Goal: Transaction & Acquisition: Purchase product/service

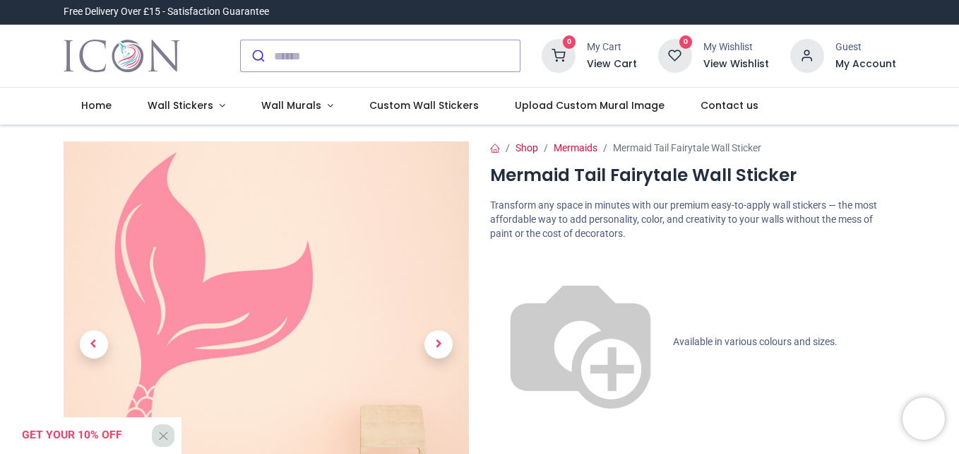
click at [786, 185] on h1 "Mermaid Tail Fairytale Wall Sticker" at bounding box center [693, 175] width 406 height 24
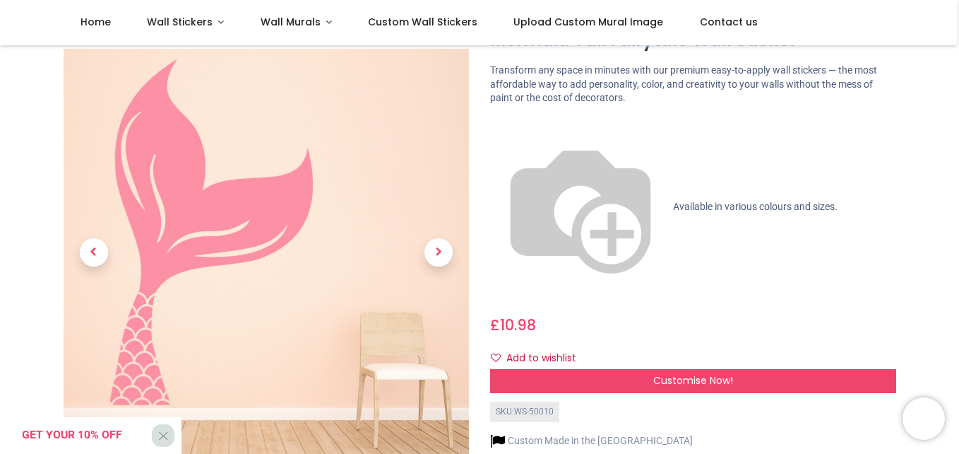
scroll to position [85, 0]
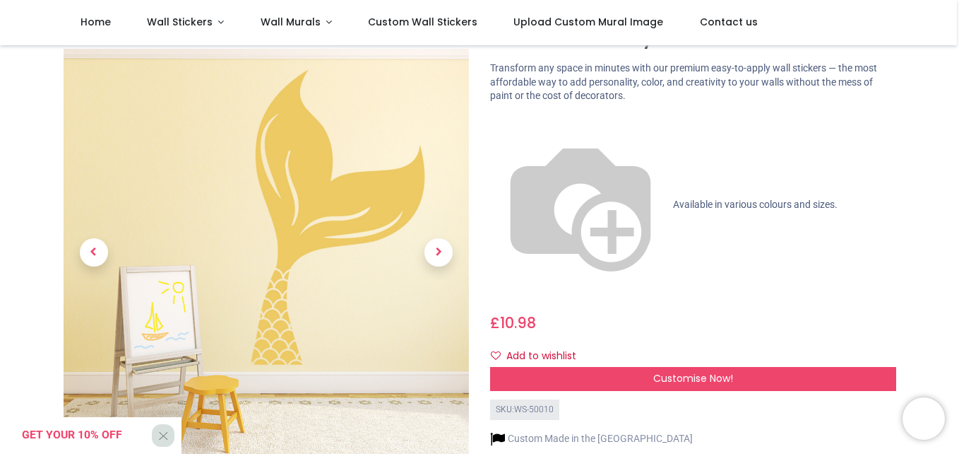
scroll to position [57, 0]
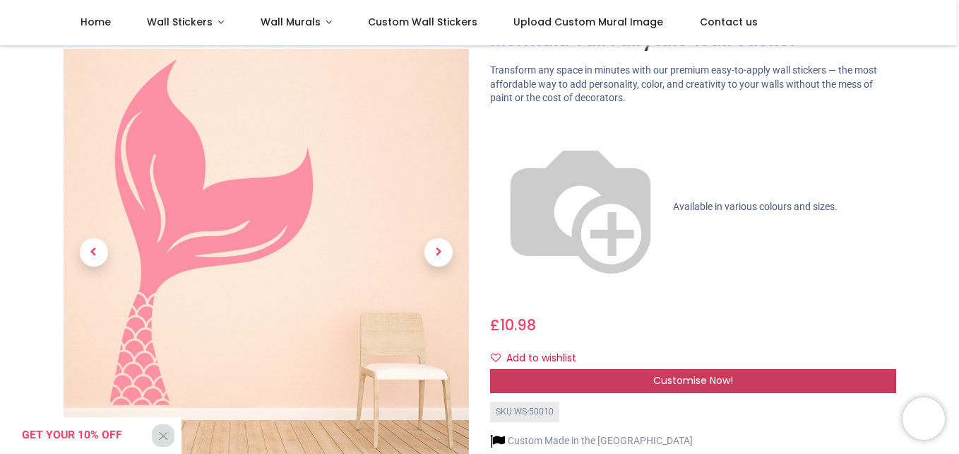
click at [719, 373] on span "Customise Now!" at bounding box center [693, 380] width 80 height 14
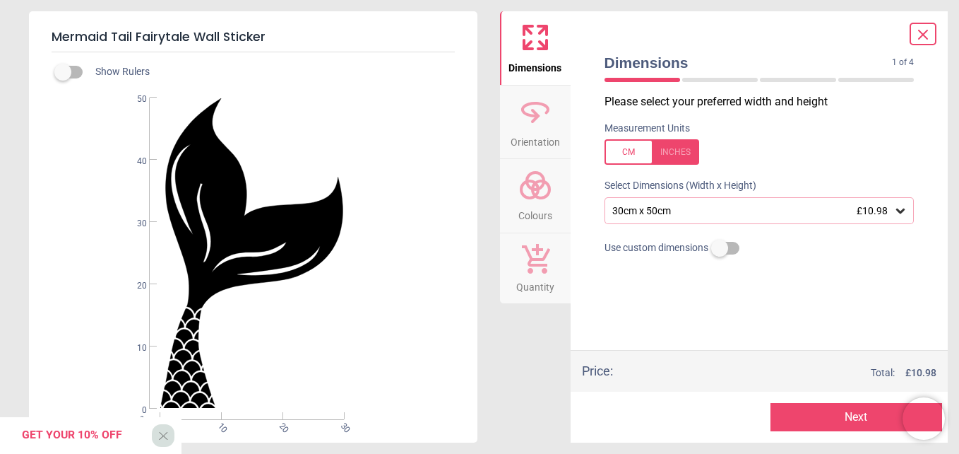
click at [162, 435] on div "Get your 10% off X" at bounding box center [91, 435] width 182 height 37
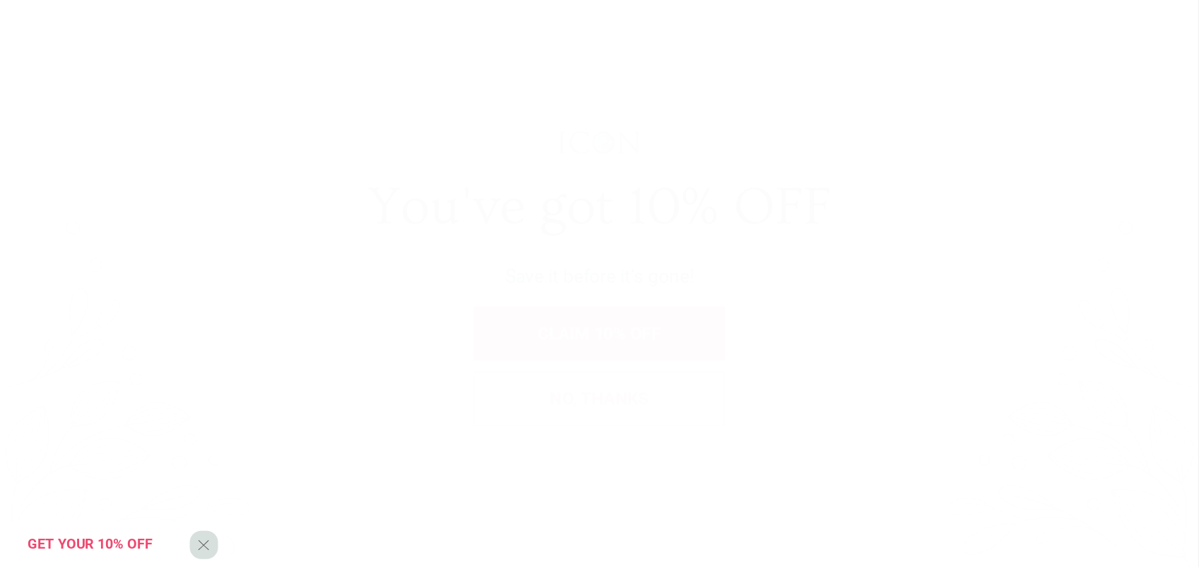
scroll to position [0, 0]
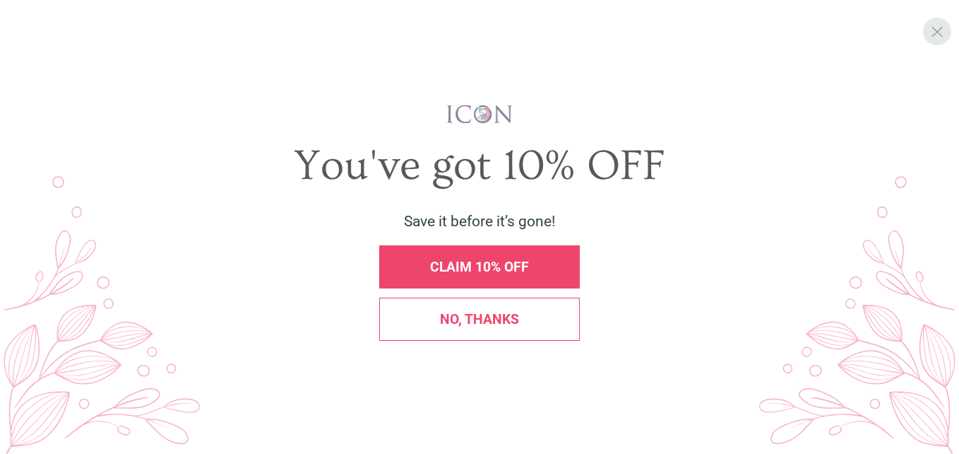
click at [935, 43] on div "X" at bounding box center [937, 32] width 28 height 28
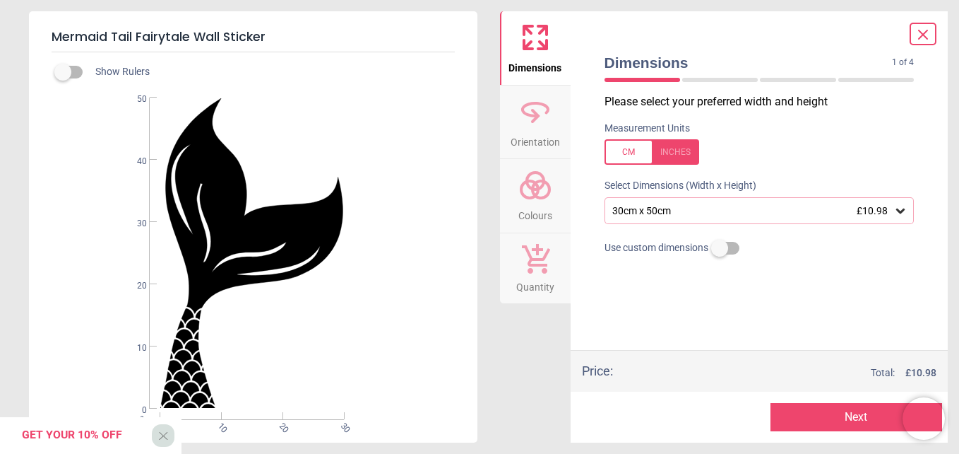
click at [704, 302] on div "Please select your preferred width and height Measurement Units Select Dimensio…" at bounding box center [759, 222] width 333 height 256
click at [159, 439] on div "Get your 10% off X" at bounding box center [91, 435] width 182 height 37
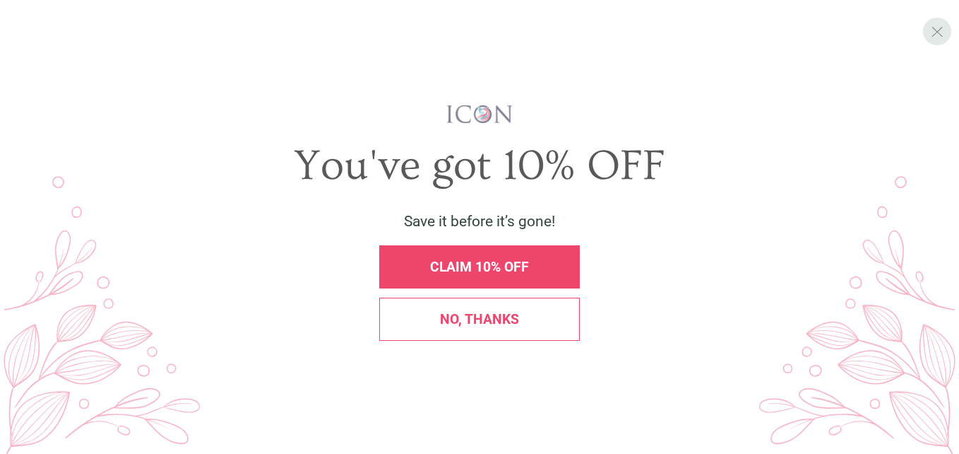
click at [942, 35] on span "X" at bounding box center [937, 31] width 13 height 18
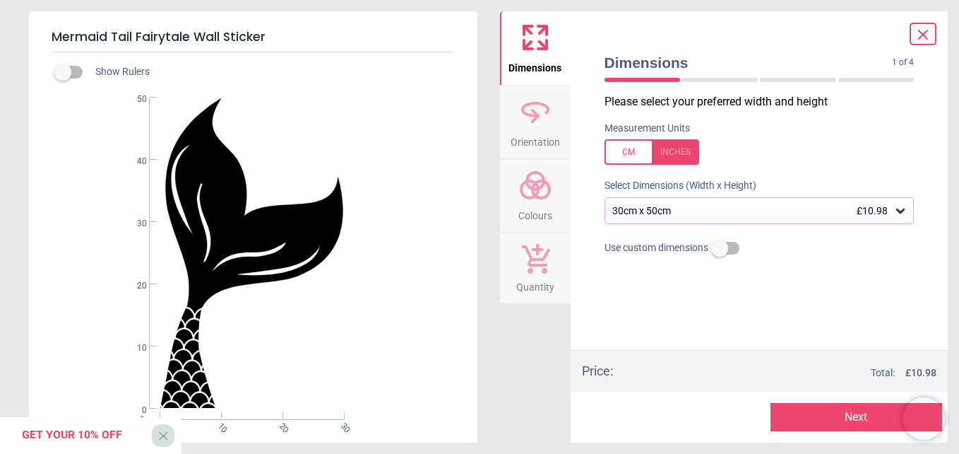
click at [902, 211] on icon at bounding box center [901, 210] width 8 height 5
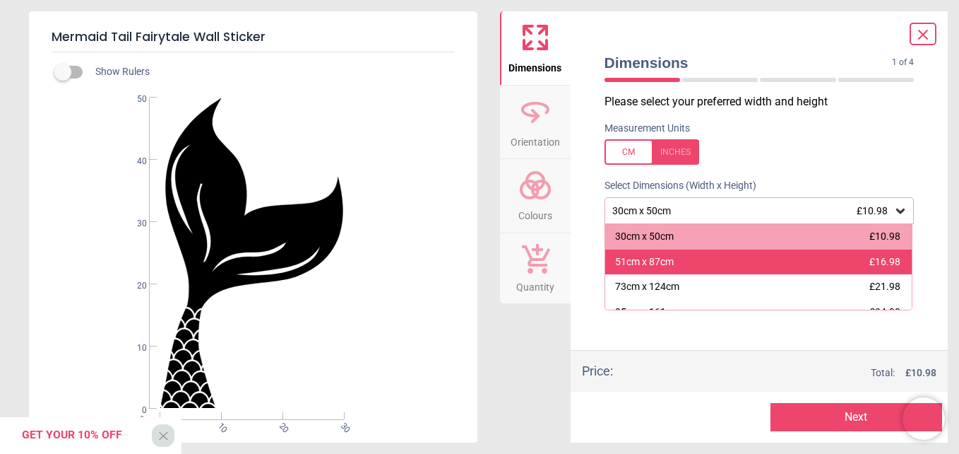
click at [829, 260] on div "51cm x 87cm £16.98" at bounding box center [758, 261] width 307 height 25
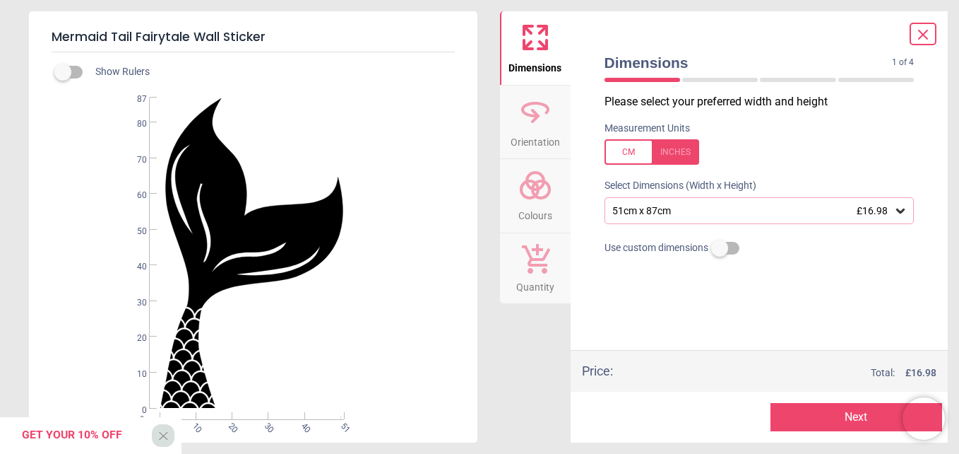
click at [632, 150] on div at bounding box center [652, 151] width 95 height 25
click at [632, 148] on div at bounding box center [652, 151] width 95 height 25
click at [548, 124] on icon at bounding box center [536, 112] width 34 height 34
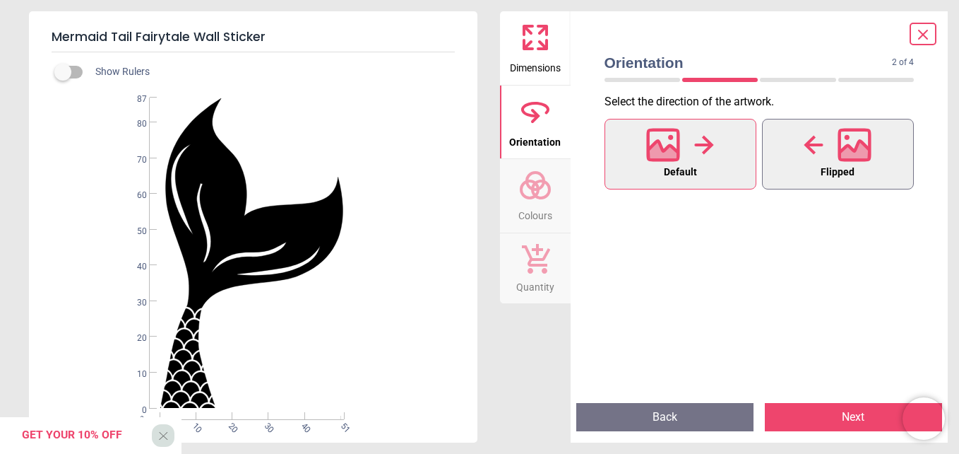
click at [809, 168] on button "Flipped" at bounding box center [838, 154] width 152 height 71
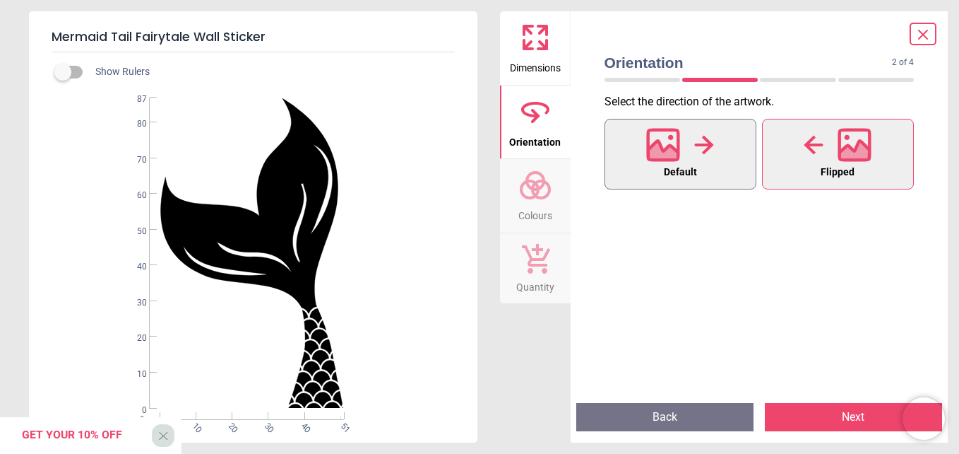
click at [694, 160] on div at bounding box center [680, 144] width 68 height 37
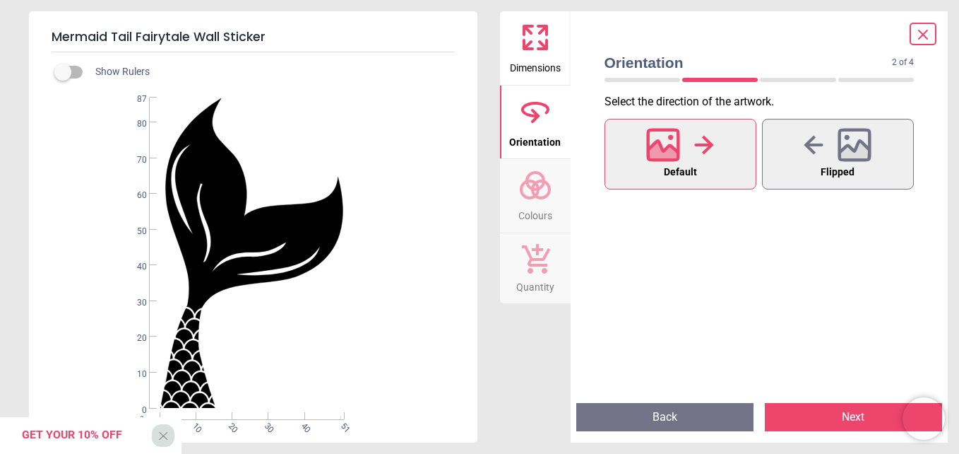
click at [537, 201] on icon at bounding box center [536, 185] width 34 height 34
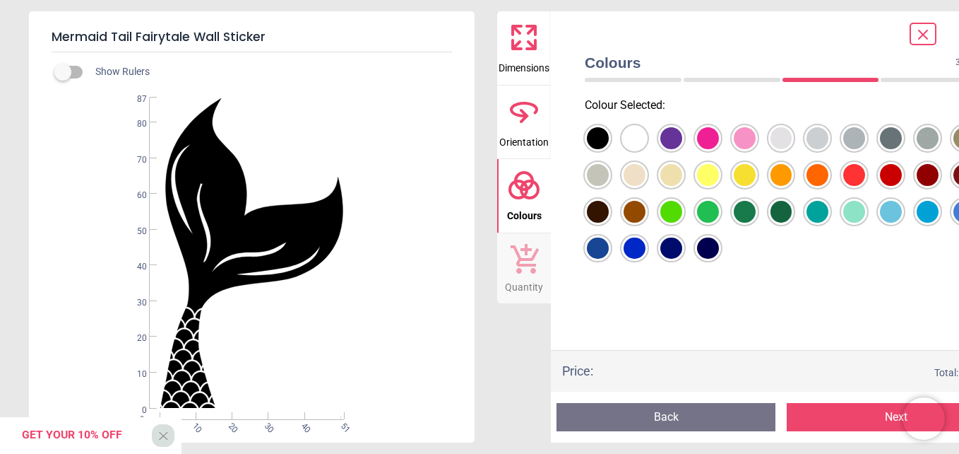
click at [609, 134] on div at bounding box center [598, 138] width 22 height 22
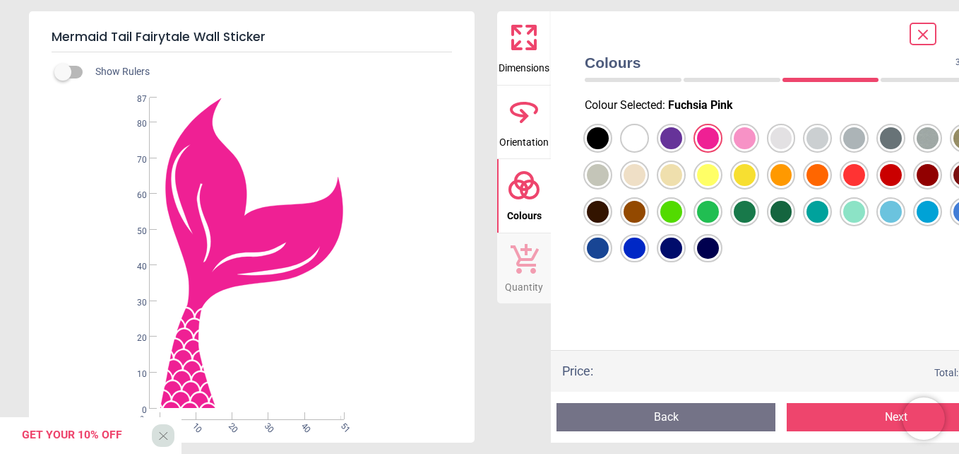
click at [609, 141] on div at bounding box center [598, 138] width 22 height 22
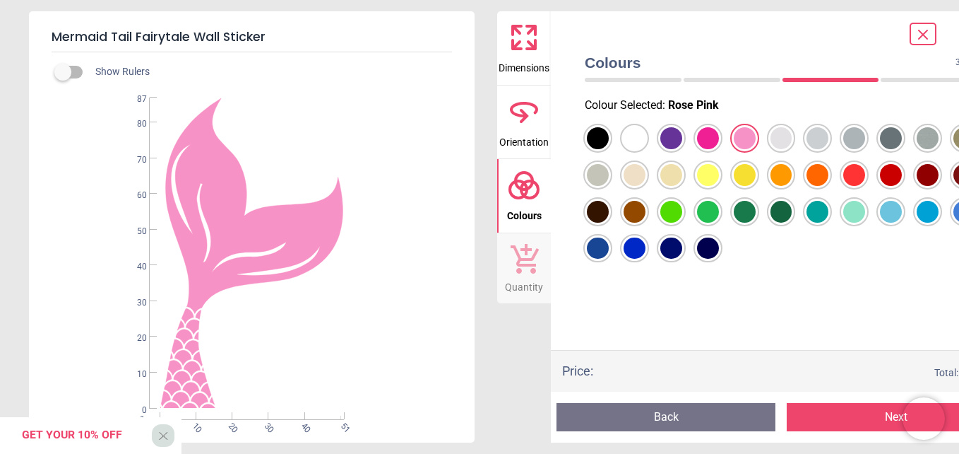
click at [609, 149] on div at bounding box center [598, 138] width 22 height 22
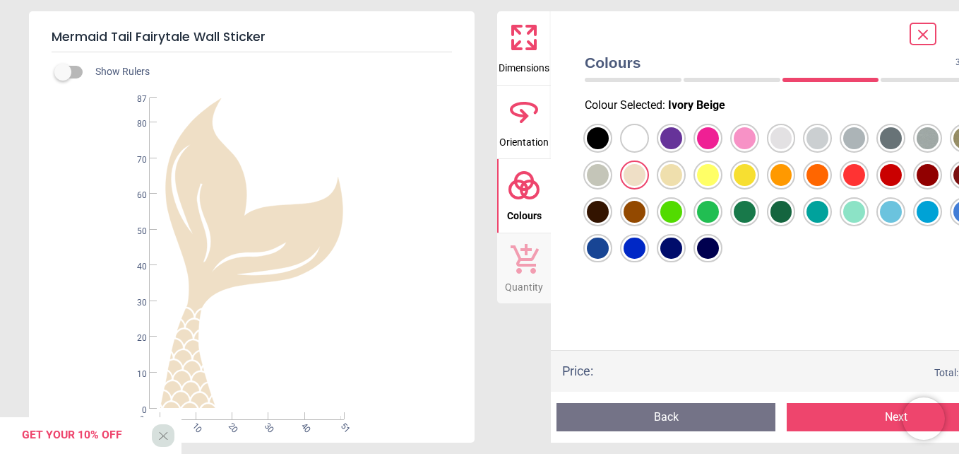
click at [609, 149] on div at bounding box center [598, 138] width 22 height 22
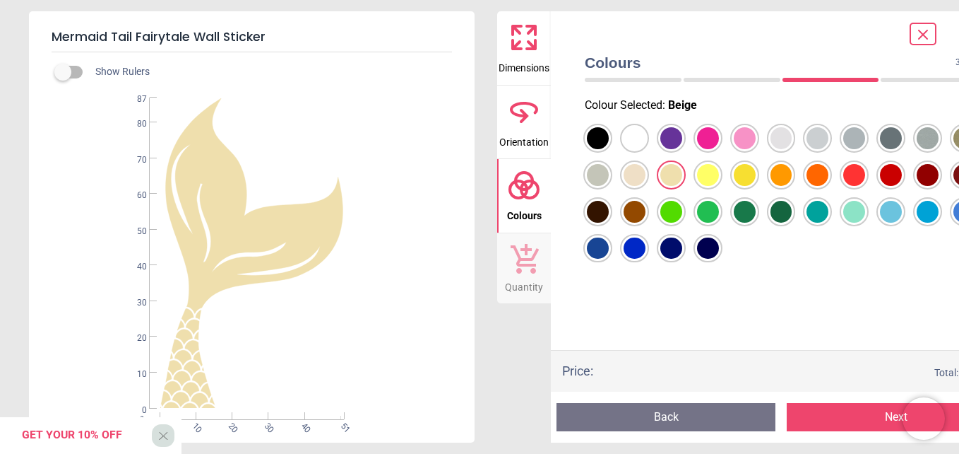
click at [911, 280] on div "Colour Selected : Beige" at bounding box center [781, 222] width 415 height 256
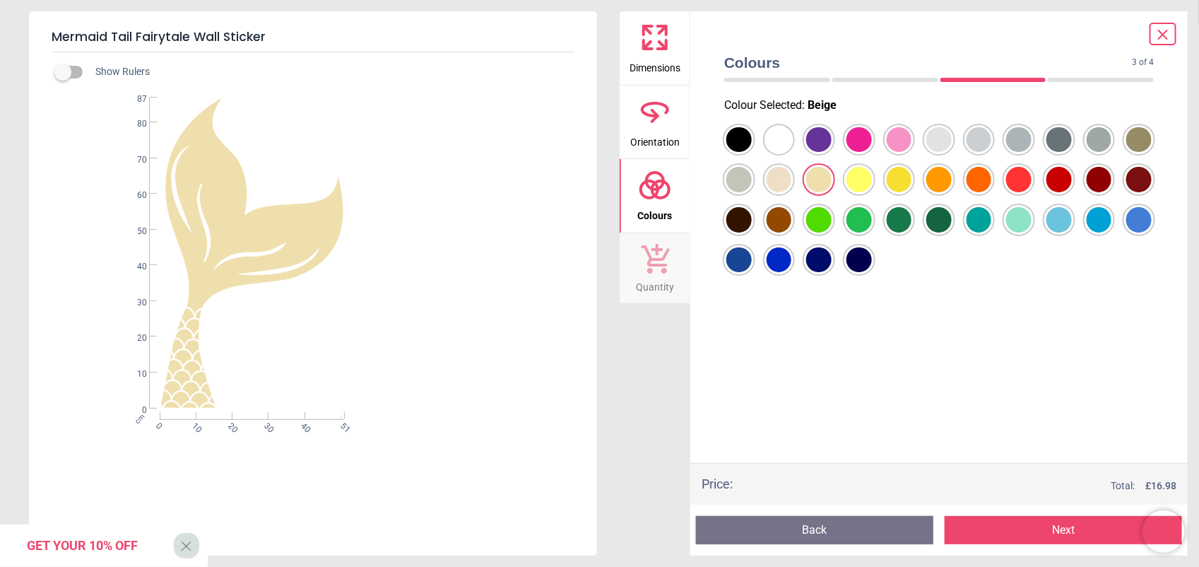
drag, startPoint x: 937, startPoint y: 0, endPoint x: 755, endPoint y: 400, distance: 439.7
click at [755, 400] on div "Colour Selected : Beige" at bounding box center [939, 278] width 452 height 369
click at [752, 143] on div at bounding box center [738, 139] width 25 height 25
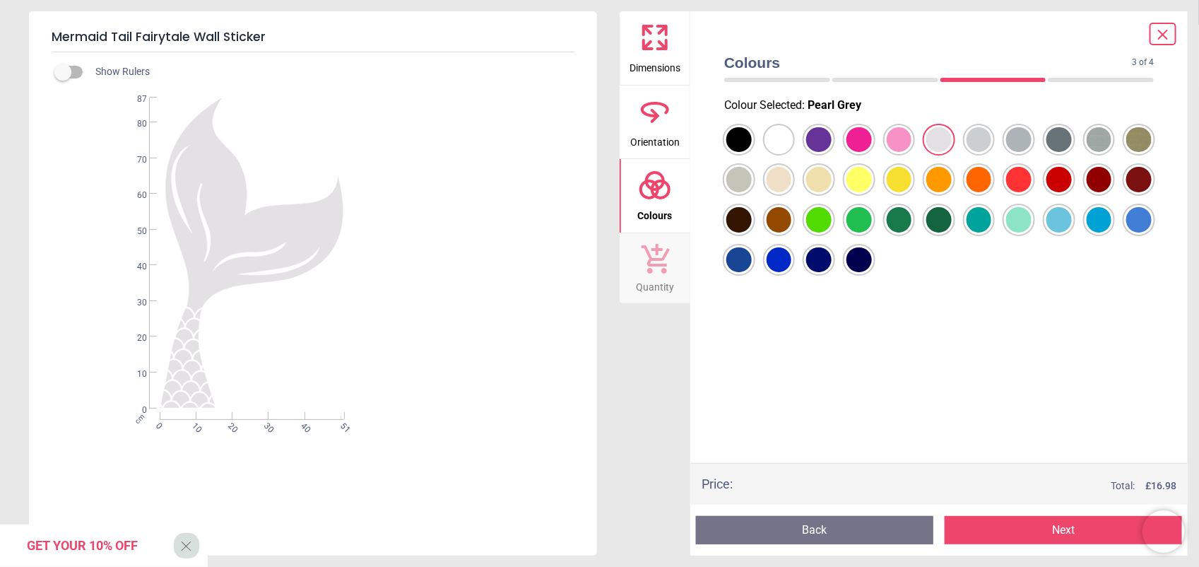
click at [752, 138] on div at bounding box center [738, 139] width 25 height 25
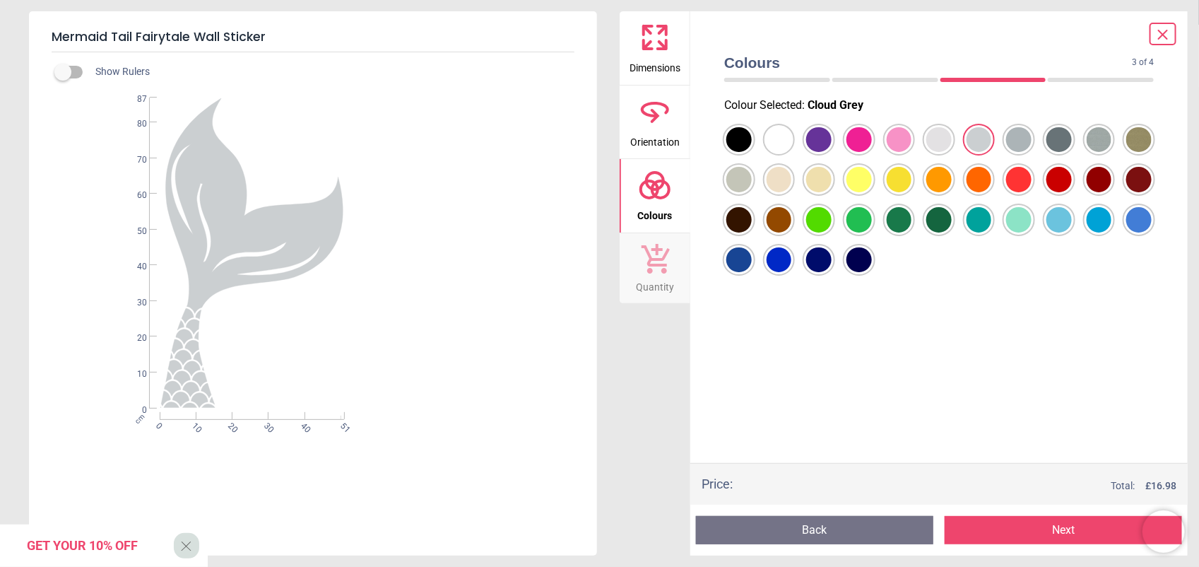
click at [752, 136] on div at bounding box center [738, 139] width 25 height 25
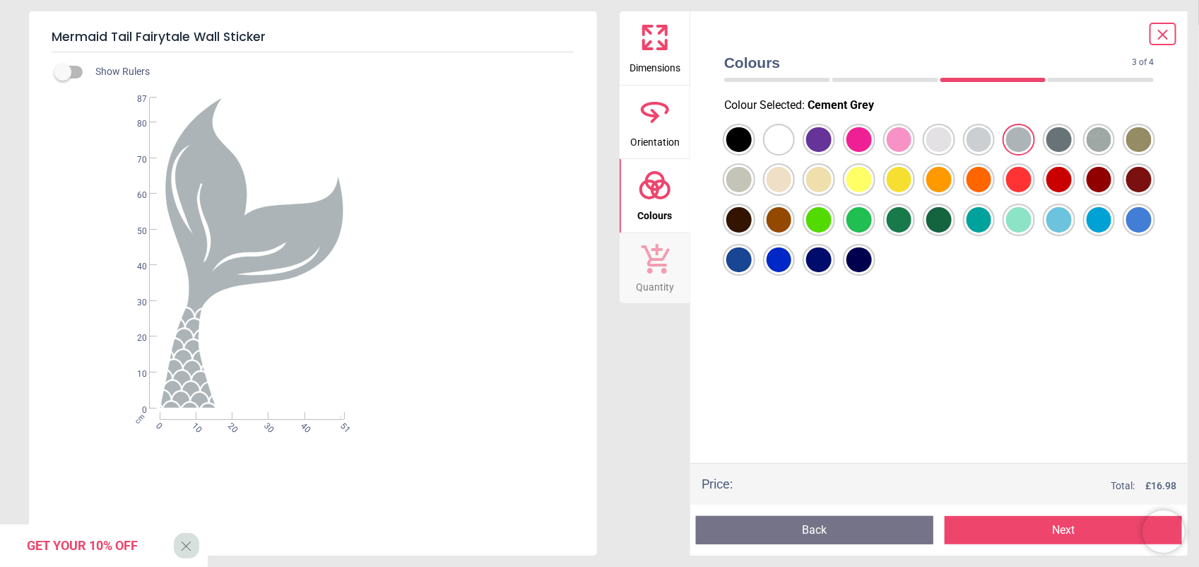
click at [752, 153] on div at bounding box center [738, 139] width 25 height 25
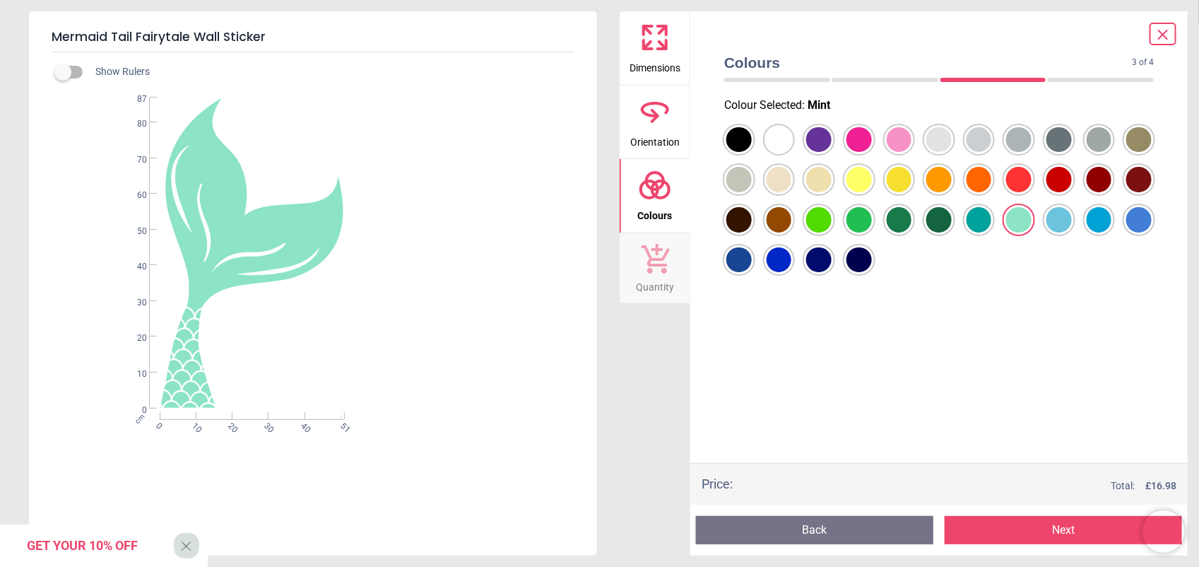
click at [752, 145] on div at bounding box center [738, 139] width 25 height 25
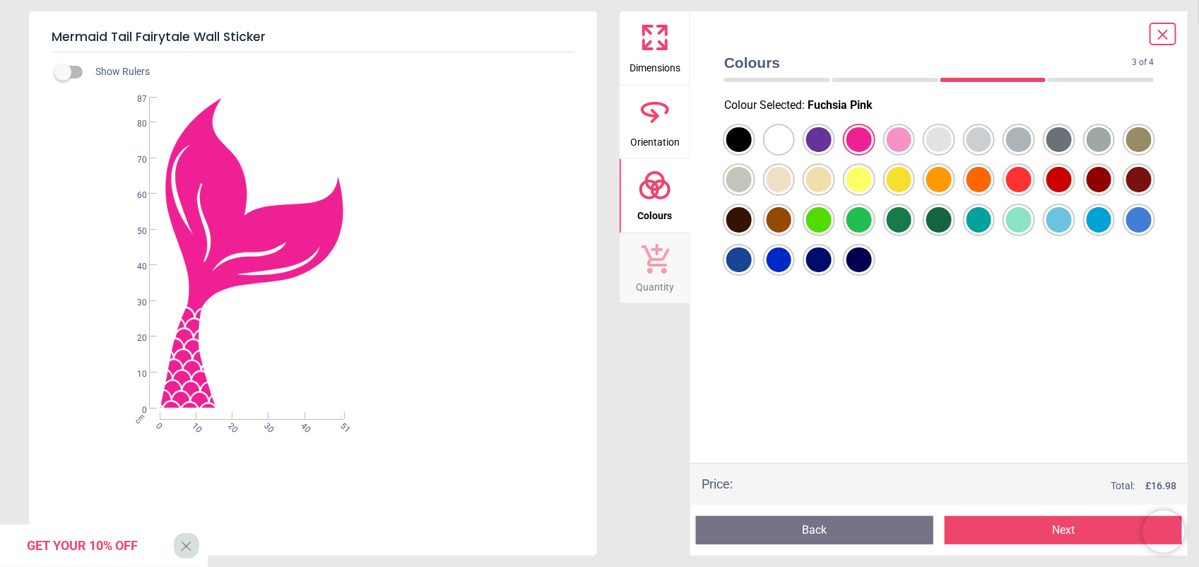
click at [752, 138] on div at bounding box center [738, 139] width 25 height 25
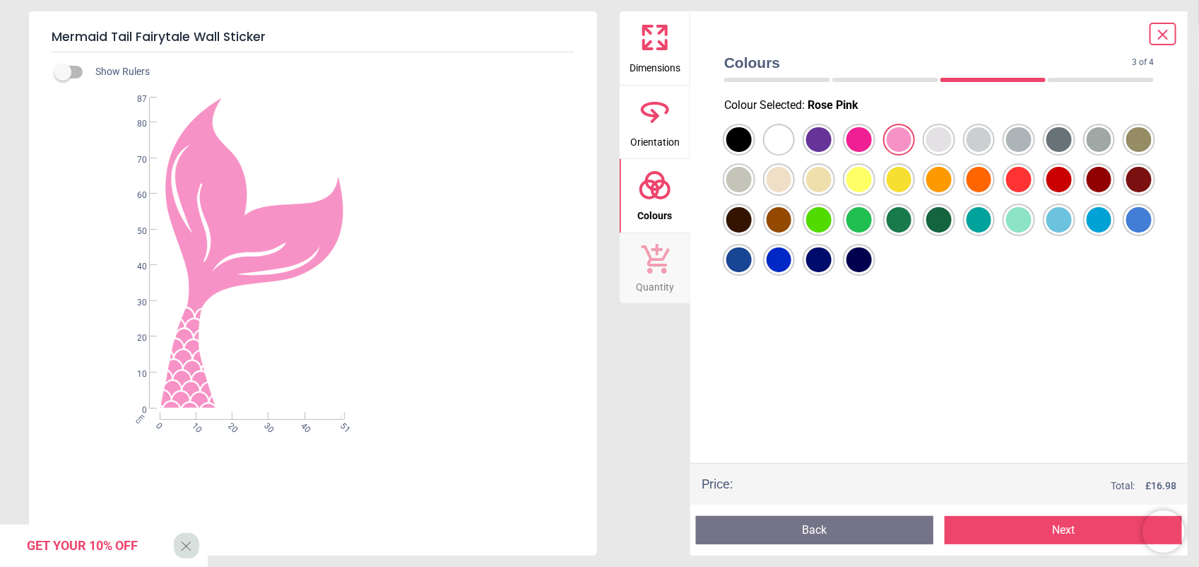
click at [959, 32] on icon at bounding box center [1163, 34] width 8 height 8
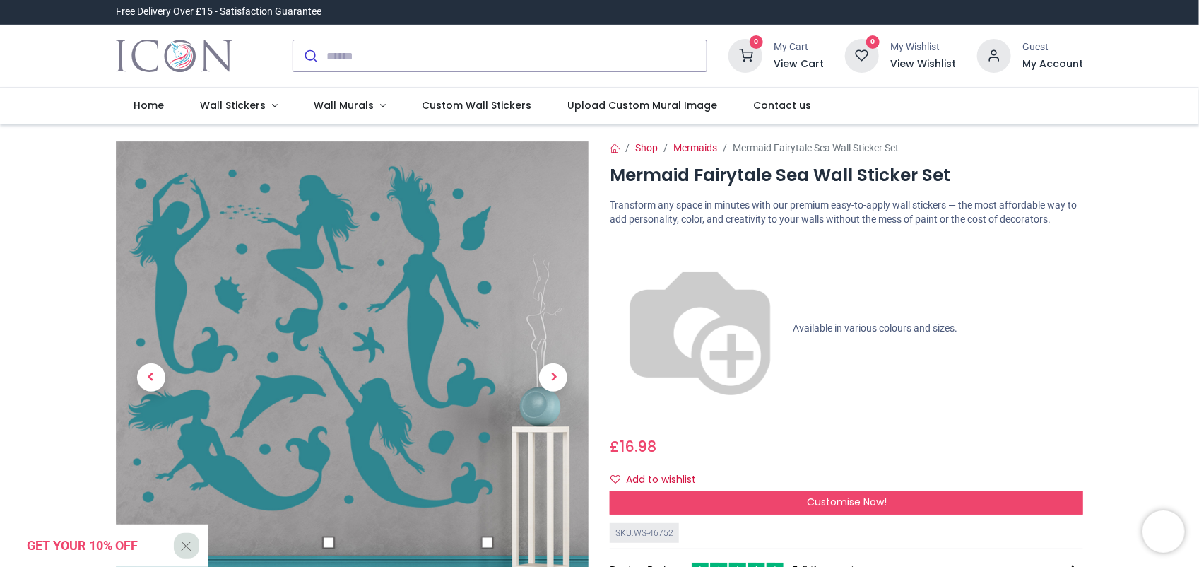
click at [959, 259] on div "Shop Mermaids Mermaid Fairytale Sea Wall Sticker Set Mermaid Fairytale Sea Wall…" at bounding box center [846, 447] width 495 height 613
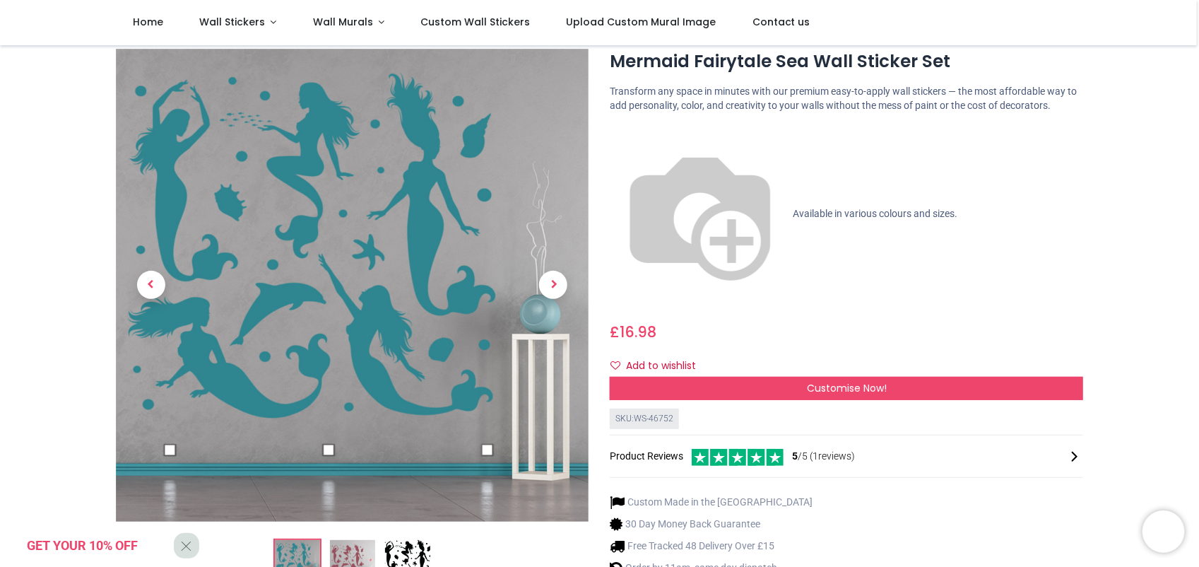
scroll to position [71, 0]
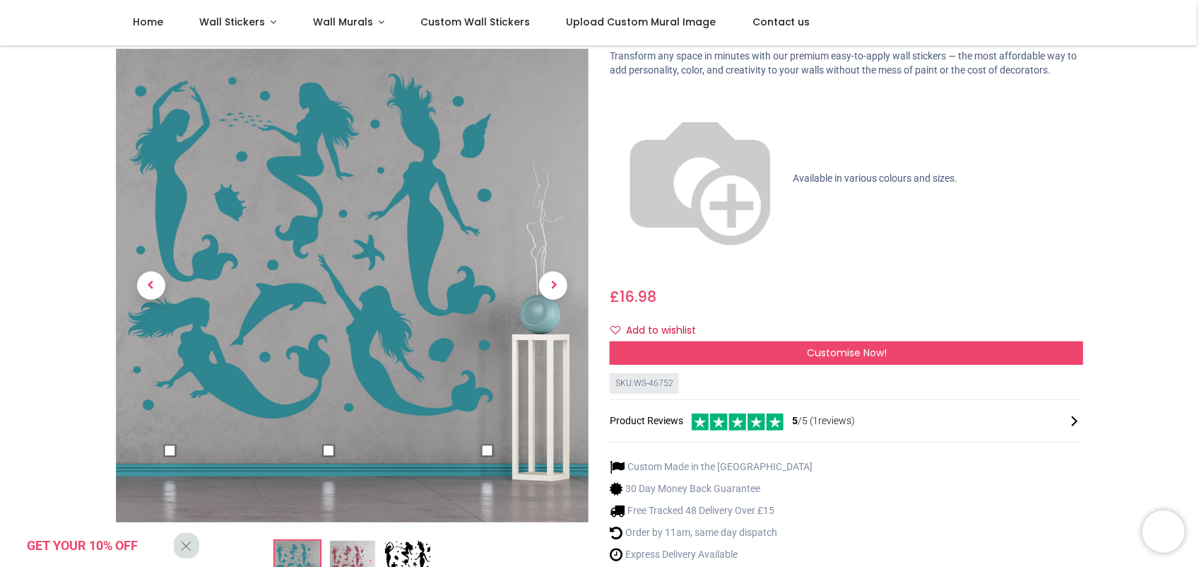
click at [339, 453] on img at bounding box center [352, 562] width 45 height 45
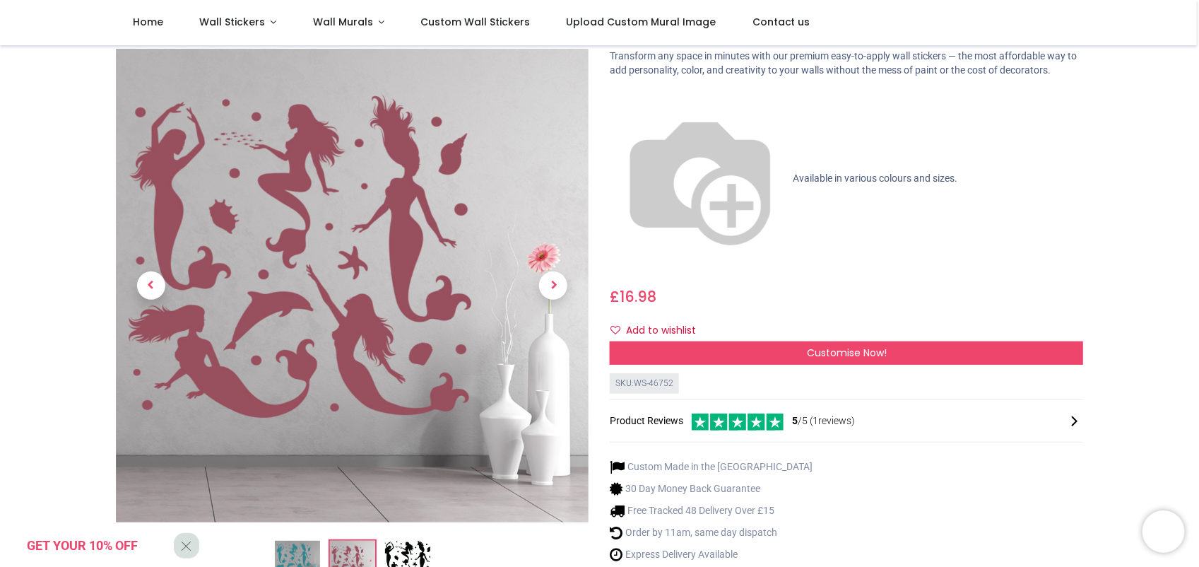
click at [959, 448] on div "Custom Made in the [GEOGRAPHIC_DATA] 30 Day Money Back Guarantee Free Tracked 4…" at bounding box center [846, 521] width 473 height 146
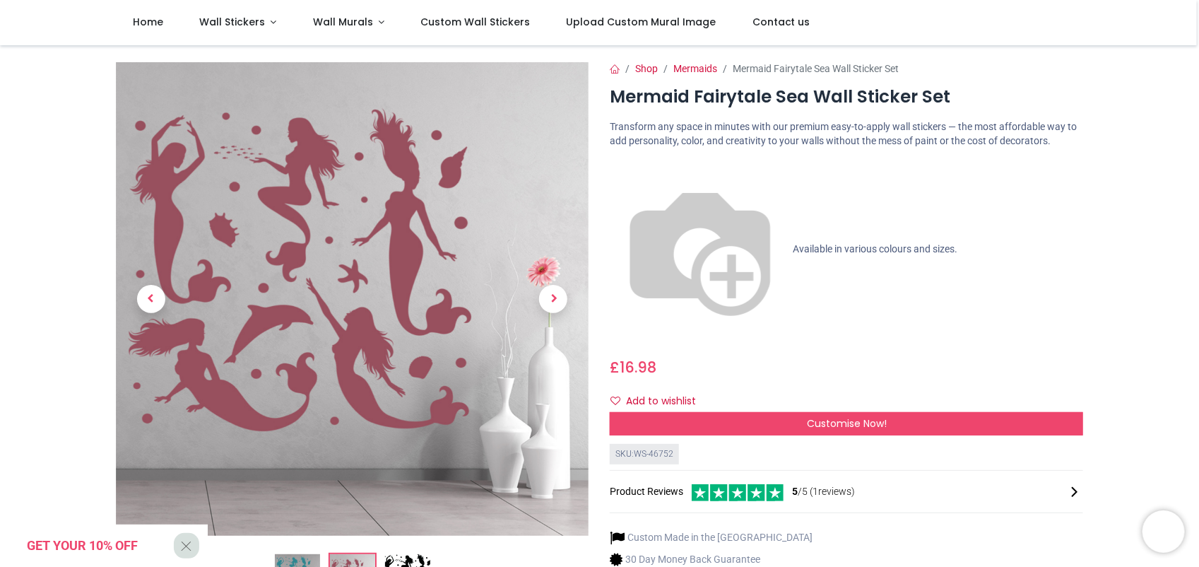
scroll to position [35, 0]
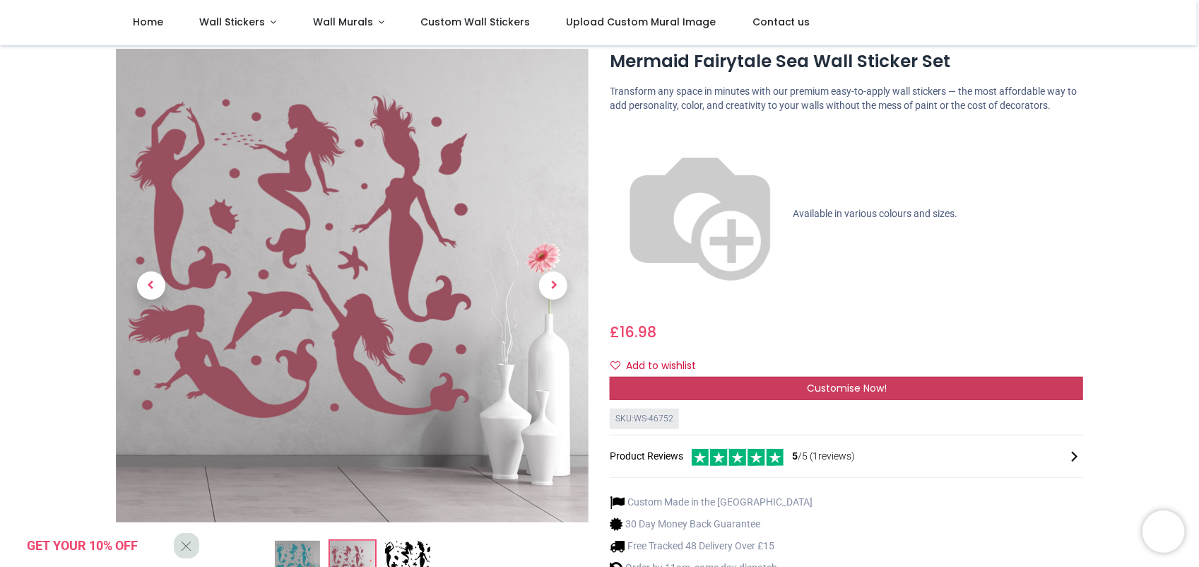
click at [853, 381] on span "Customise Now!" at bounding box center [847, 388] width 80 height 14
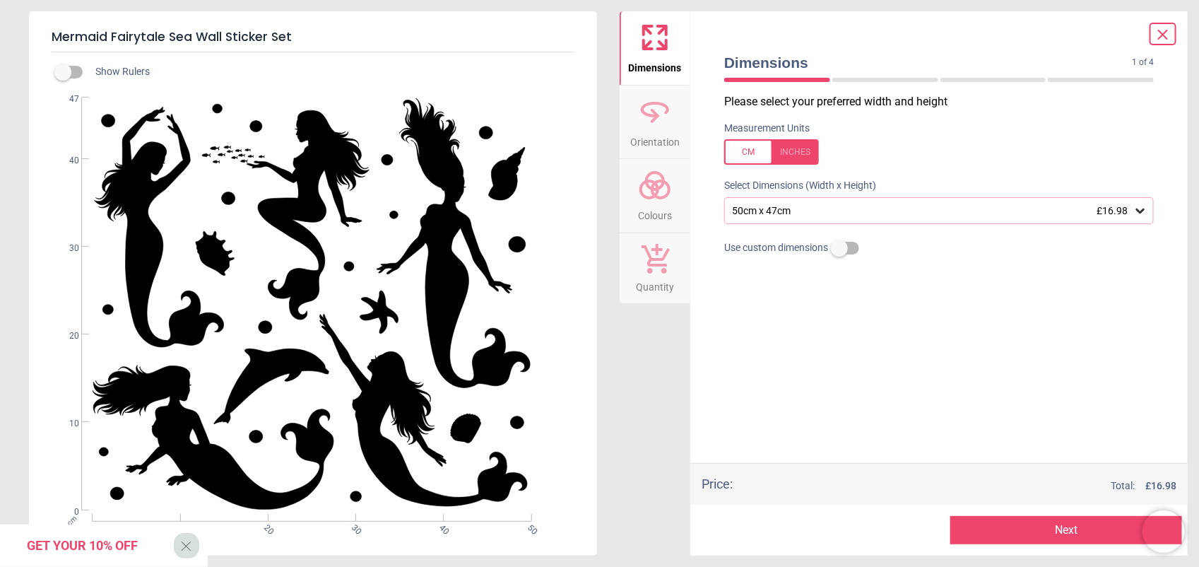
click at [959, 212] on icon at bounding box center [1140, 210] width 8 height 5
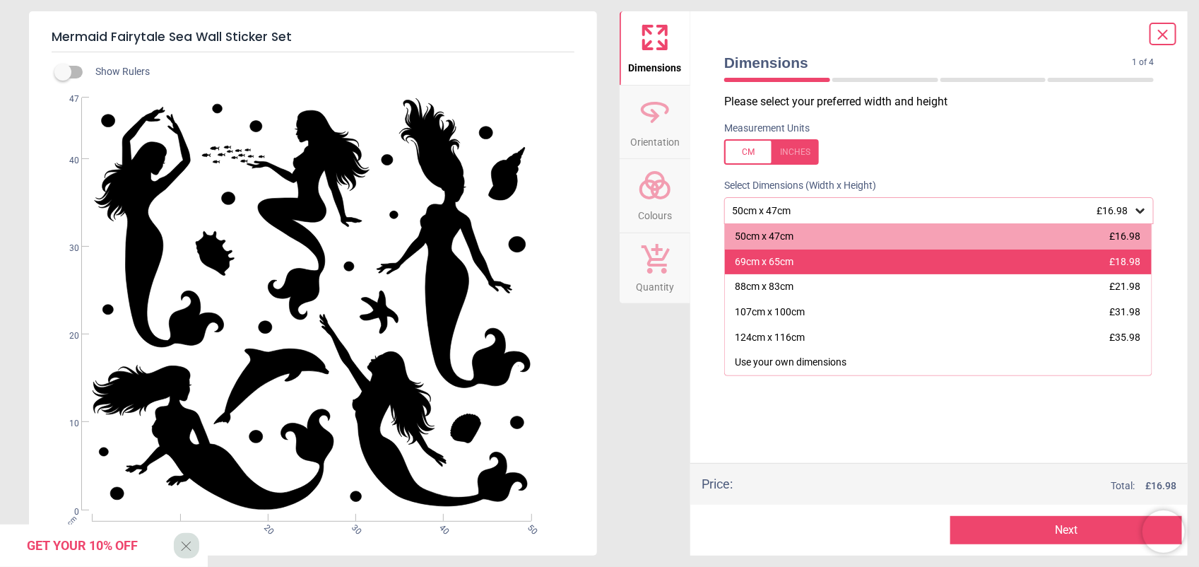
click at [959, 260] on div "69cm x 65cm £18.98" at bounding box center [938, 261] width 427 height 25
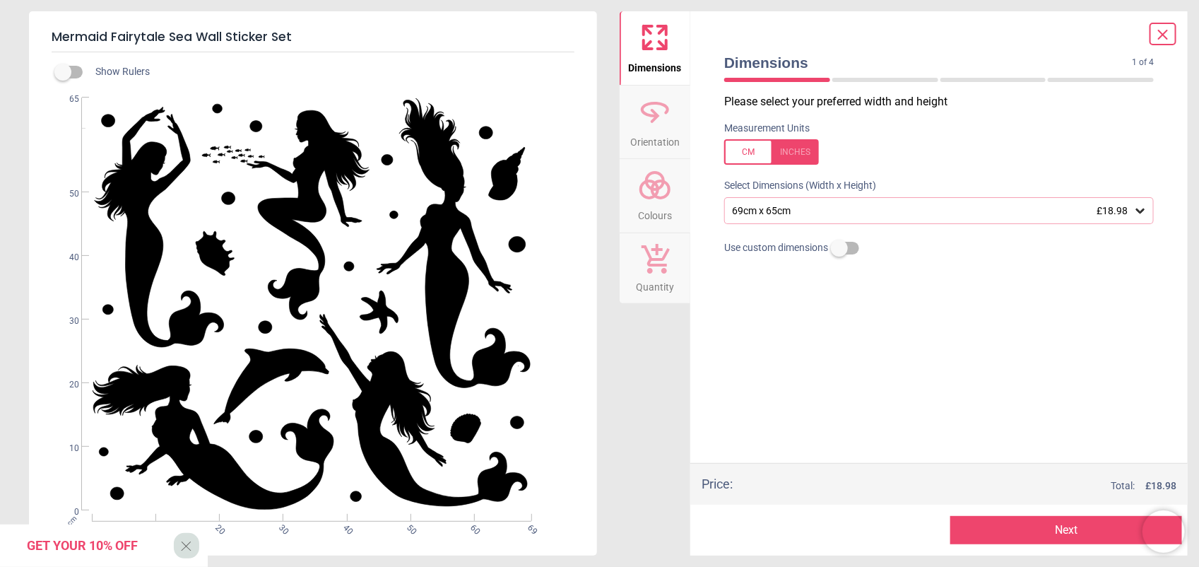
click at [653, 134] on span "Orientation" at bounding box center [654, 139] width 49 height 21
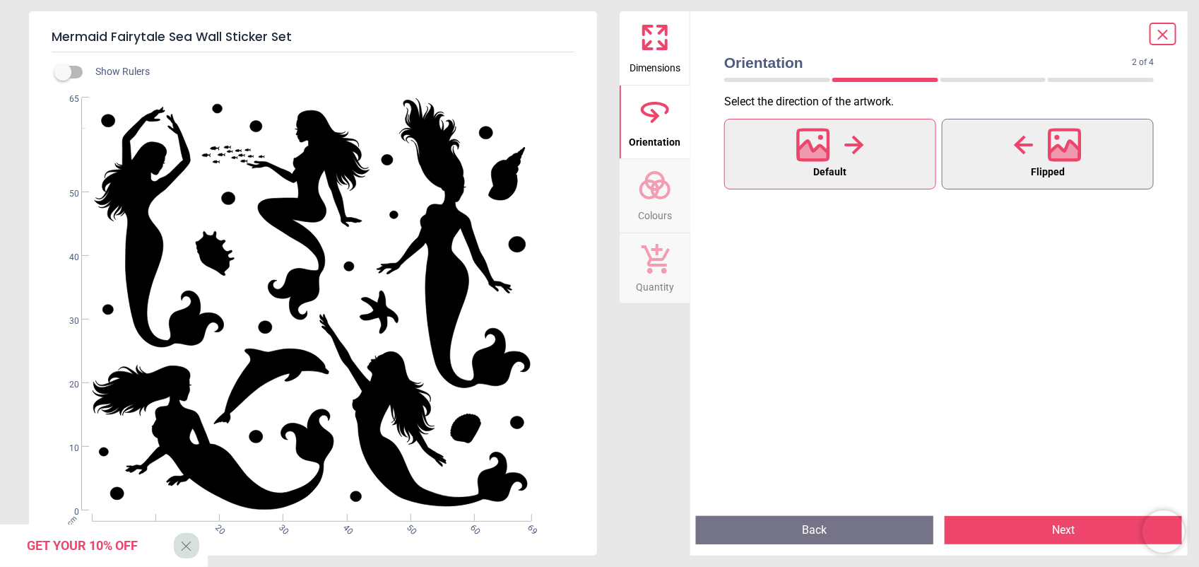
click at [959, 158] on icon at bounding box center [1065, 153] width 30 height 25
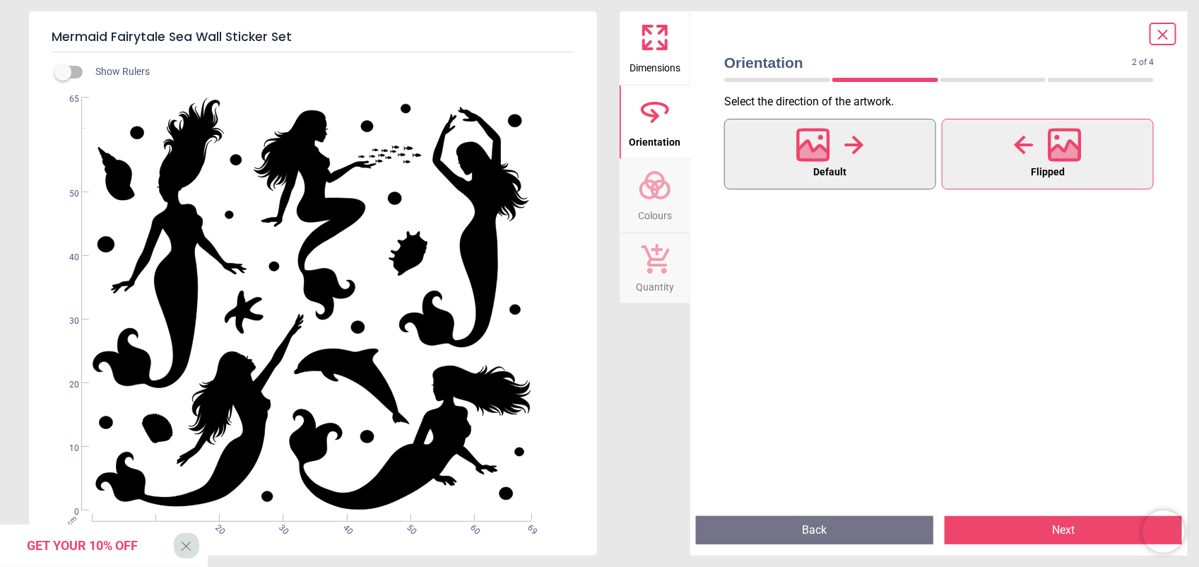
click at [872, 163] on button "Default" at bounding box center [830, 154] width 212 height 71
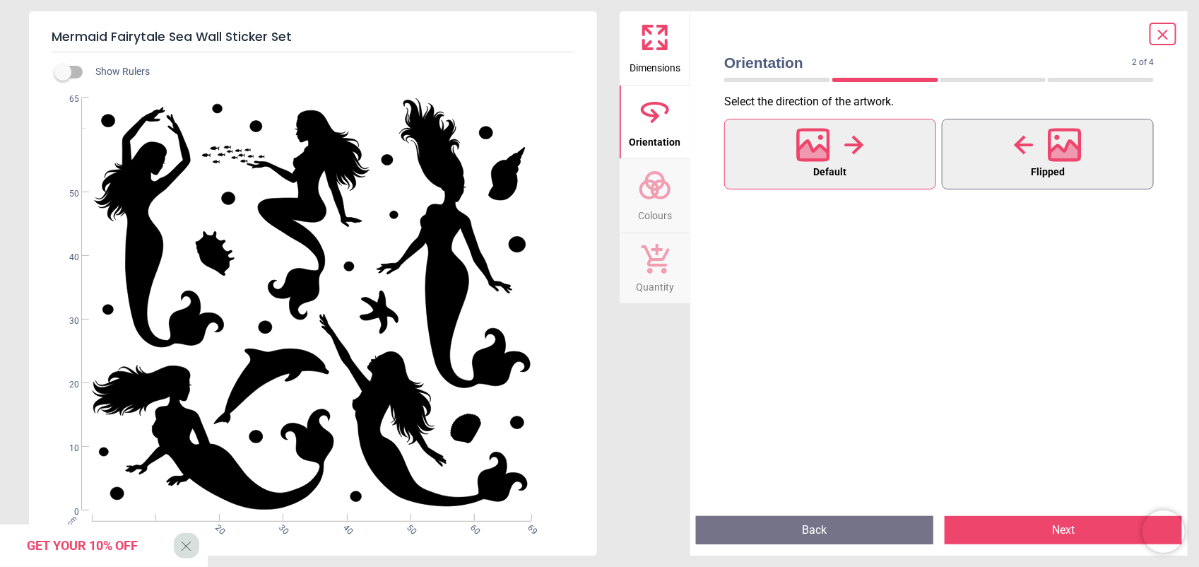
click at [959, 158] on button "Flipped" at bounding box center [1048, 154] width 212 height 71
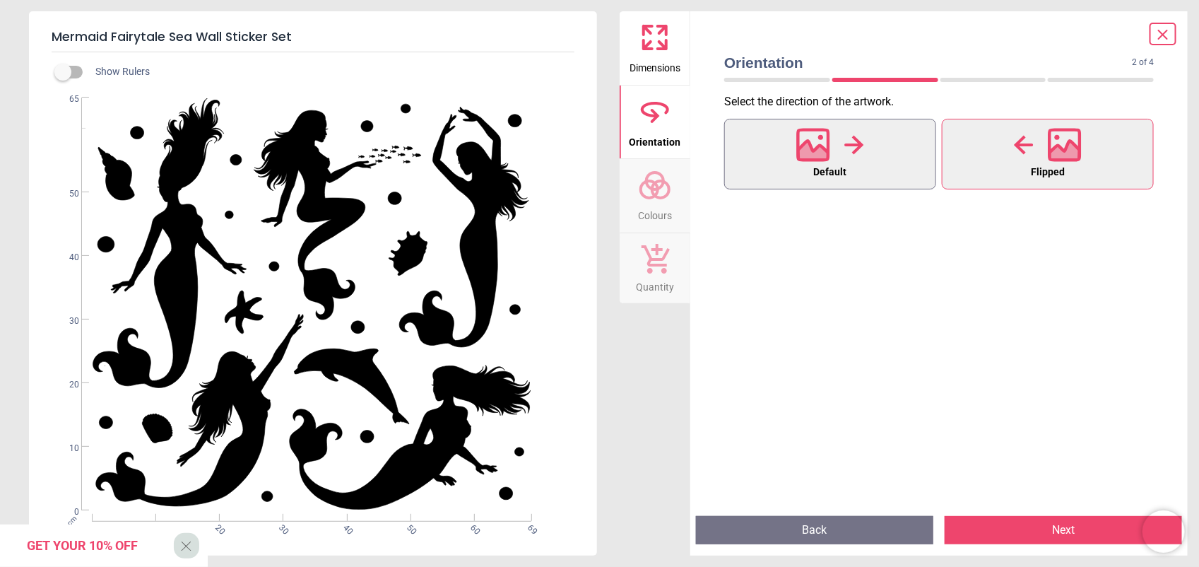
click at [810, 159] on icon at bounding box center [813, 144] width 30 height 30
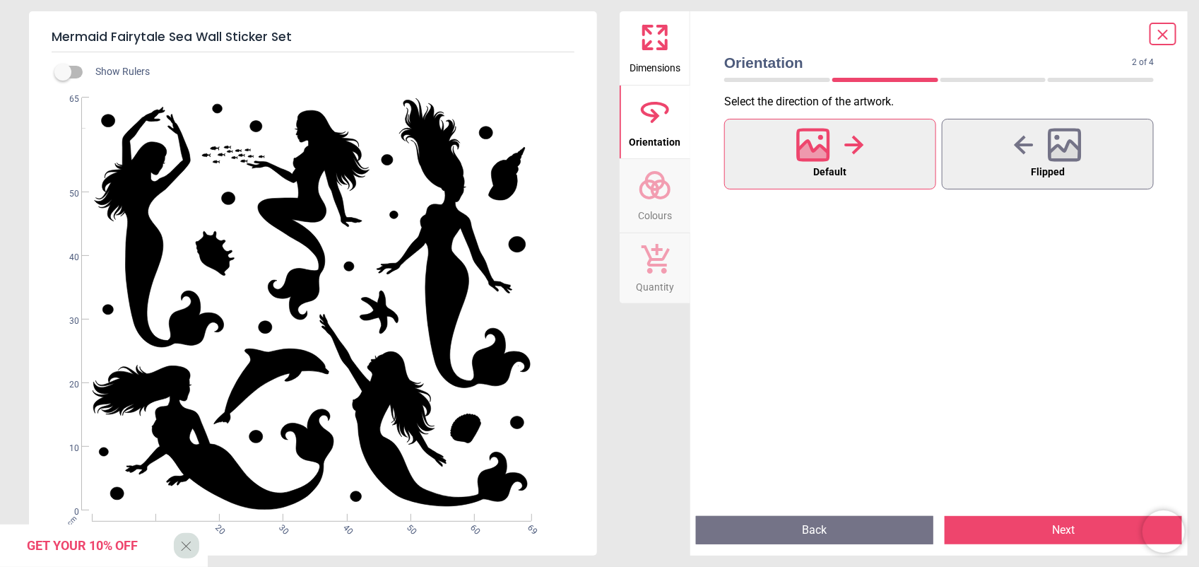
click at [661, 198] on circle at bounding box center [660, 189] width 17 height 17
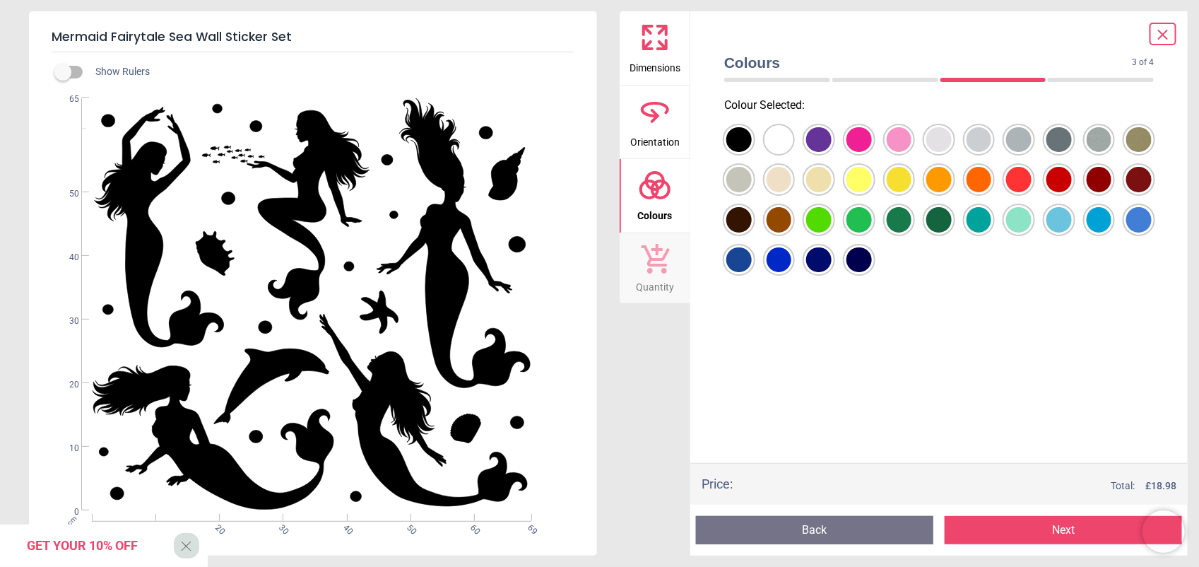
click at [752, 136] on div at bounding box center [738, 139] width 25 height 25
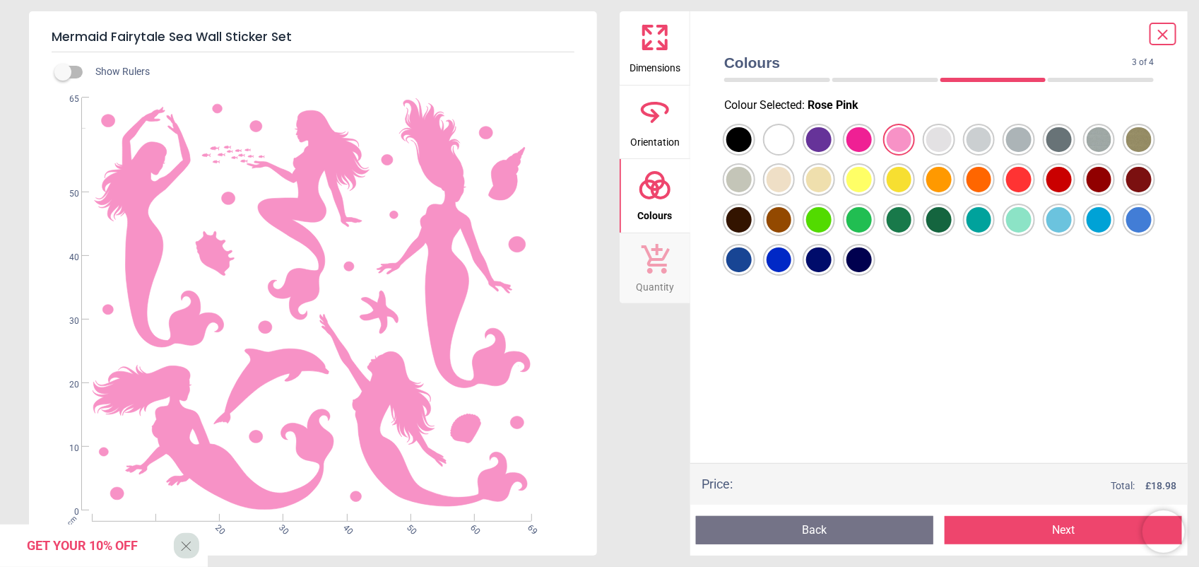
click at [752, 153] on div at bounding box center [738, 139] width 25 height 25
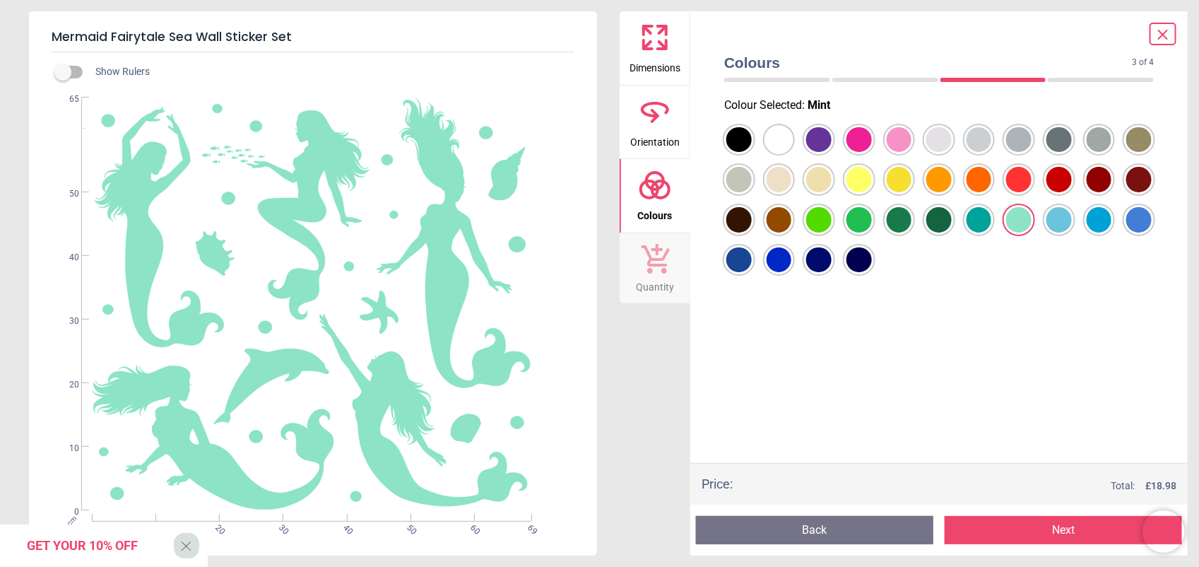
click at [752, 153] on div at bounding box center [738, 139] width 25 height 25
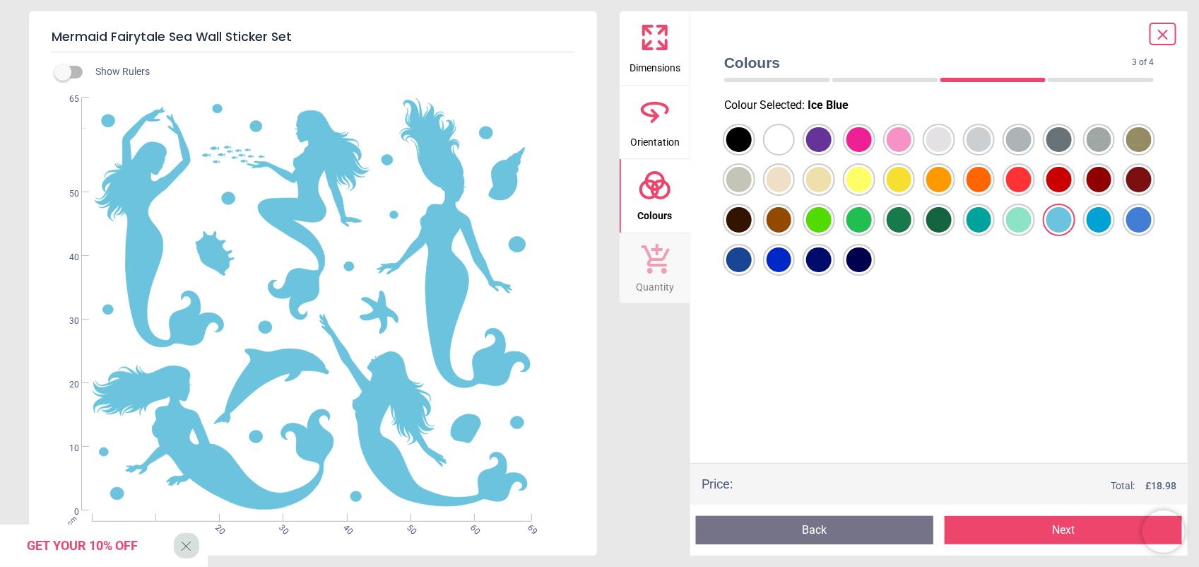
click at [752, 153] on div at bounding box center [738, 139] width 25 height 25
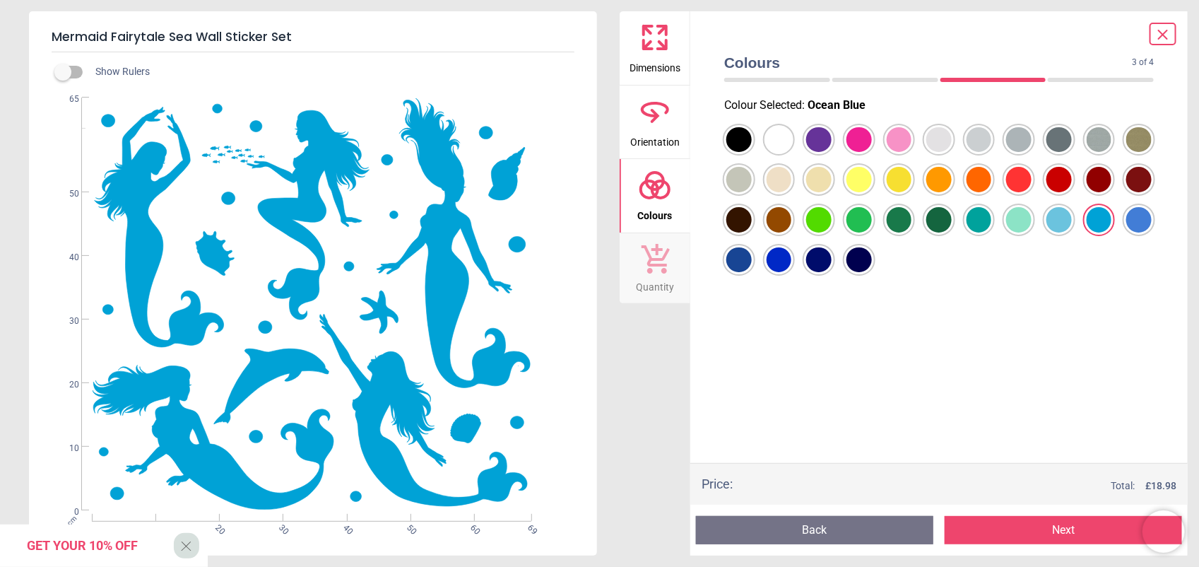
click at [752, 153] on div at bounding box center [738, 139] width 25 height 25
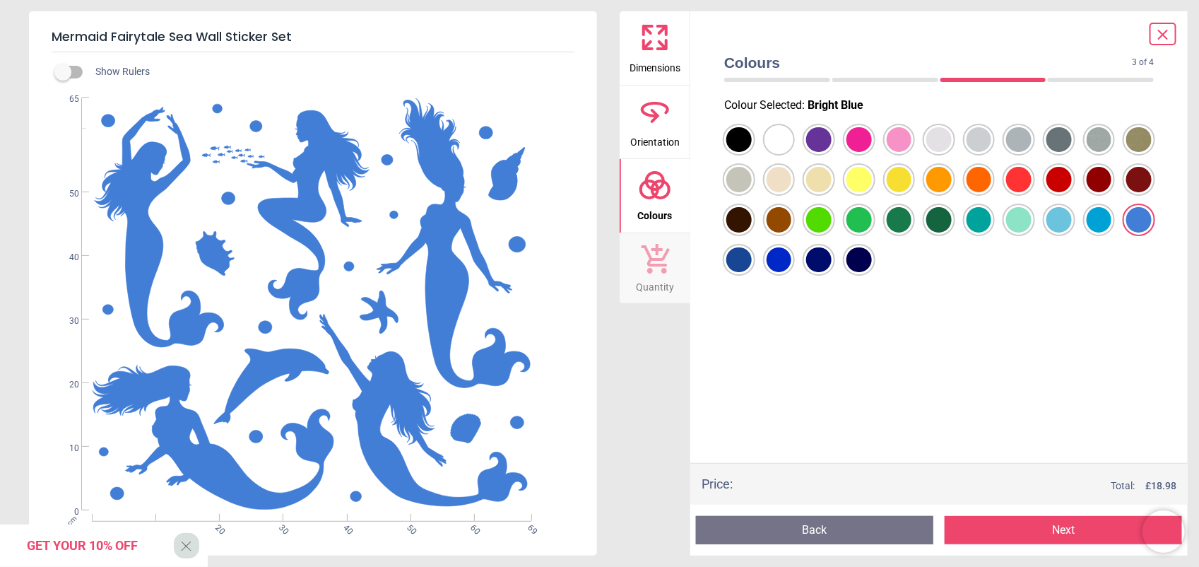
click at [740, 153] on div at bounding box center [738, 139] width 25 height 25
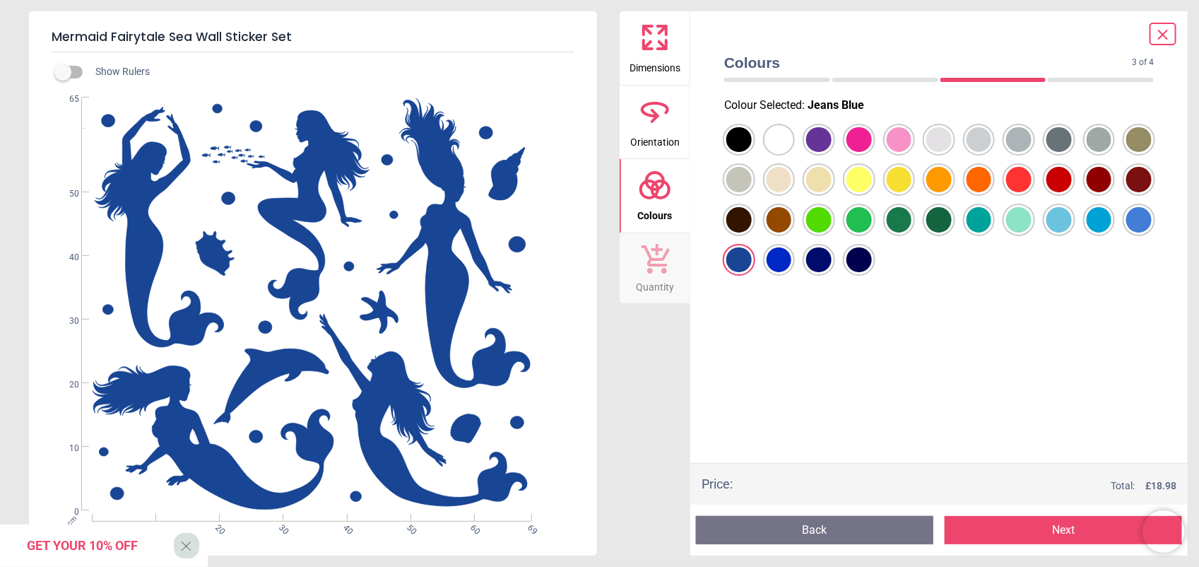
click at [752, 135] on div at bounding box center [738, 139] width 25 height 25
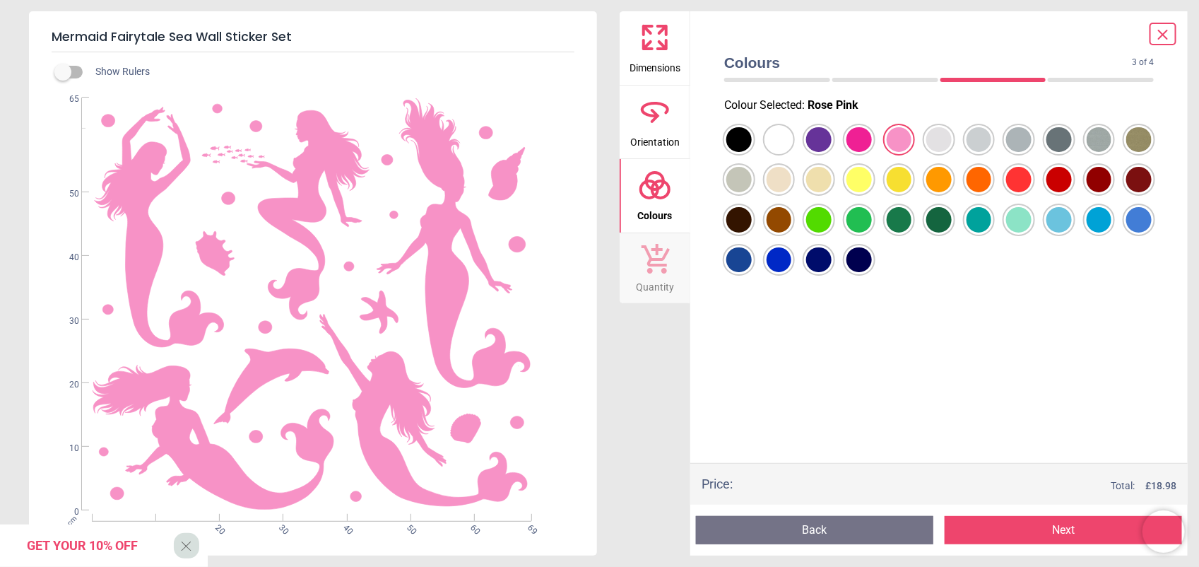
click at [675, 265] on button "Quantity" at bounding box center [655, 268] width 71 height 71
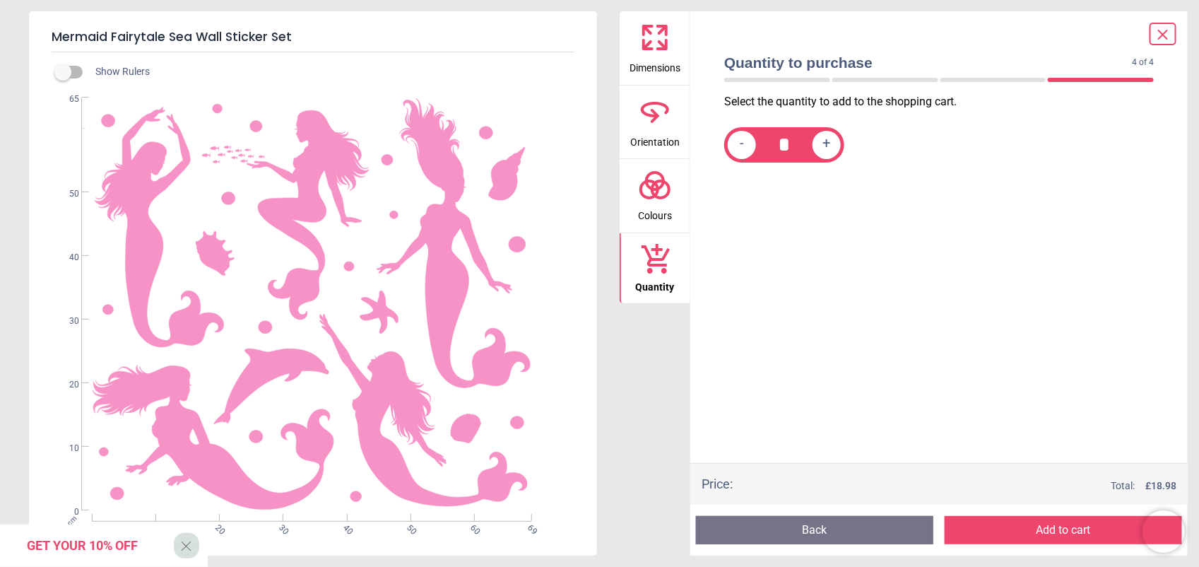
click at [663, 67] on span "Dimensions" at bounding box center [654, 64] width 51 height 21
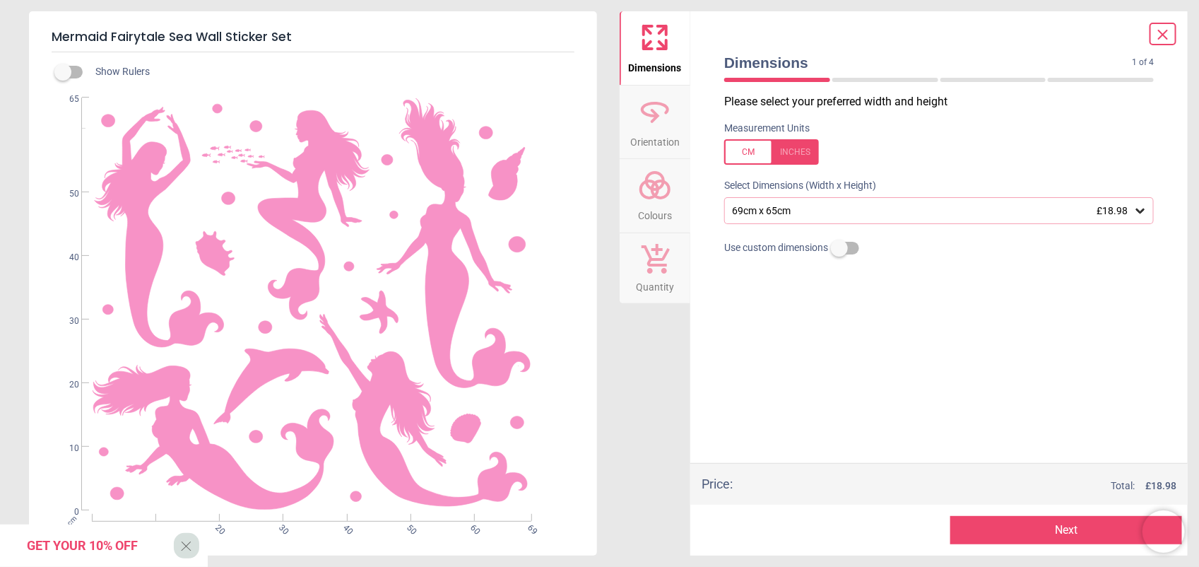
click at [863, 213] on div "69cm x 65cm £18.98" at bounding box center [931, 211] width 403 height 12
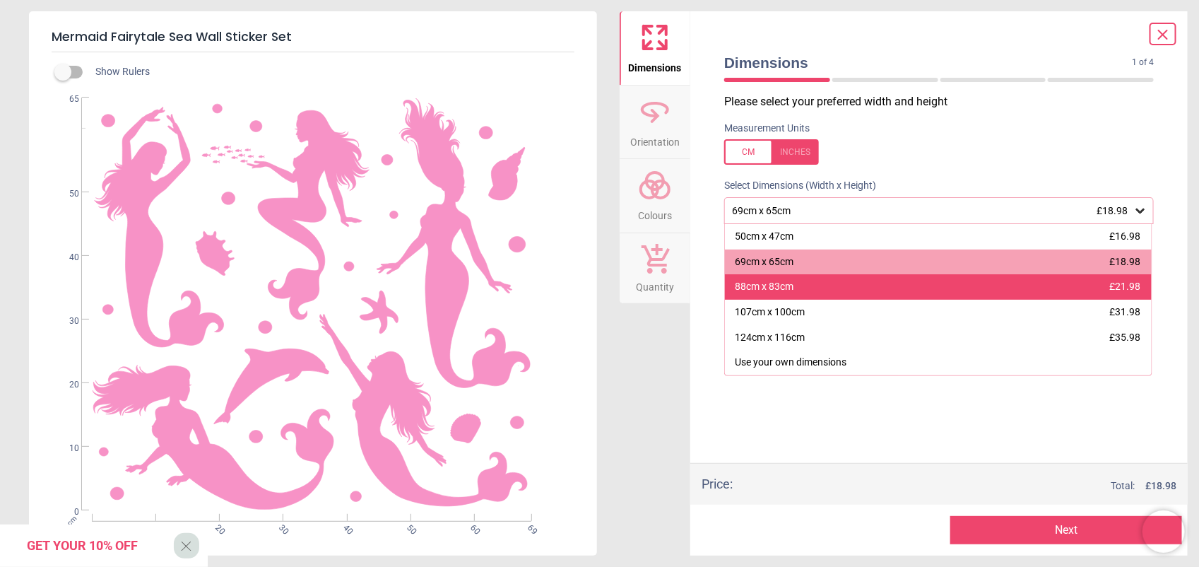
click at [846, 288] on div "88cm x 83cm £21.98" at bounding box center [938, 286] width 427 height 25
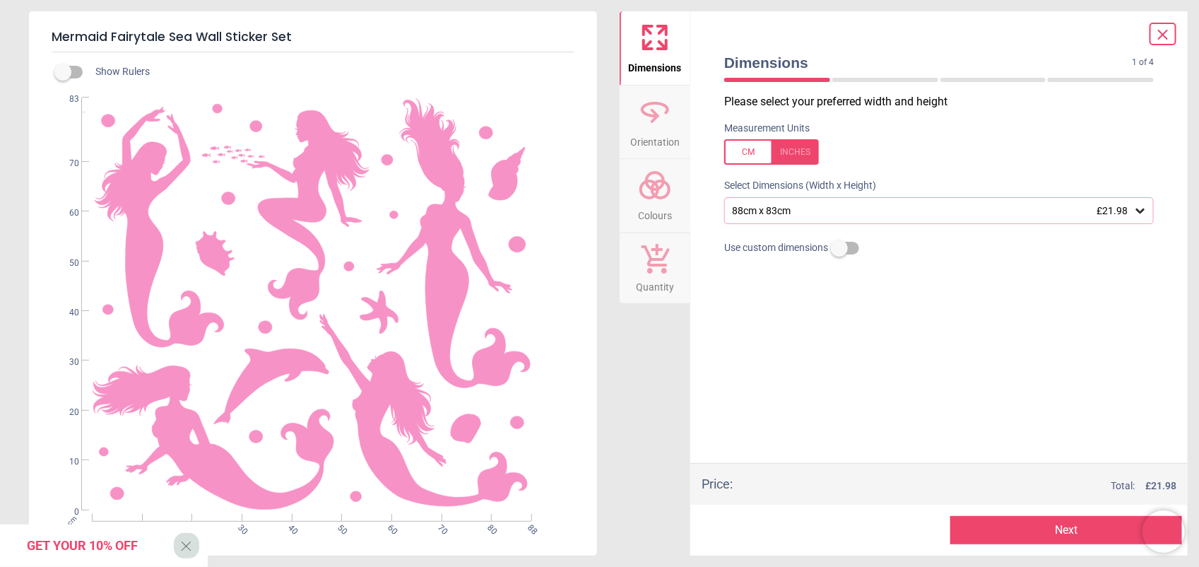
click at [959, 34] on icon at bounding box center [1162, 34] width 17 height 17
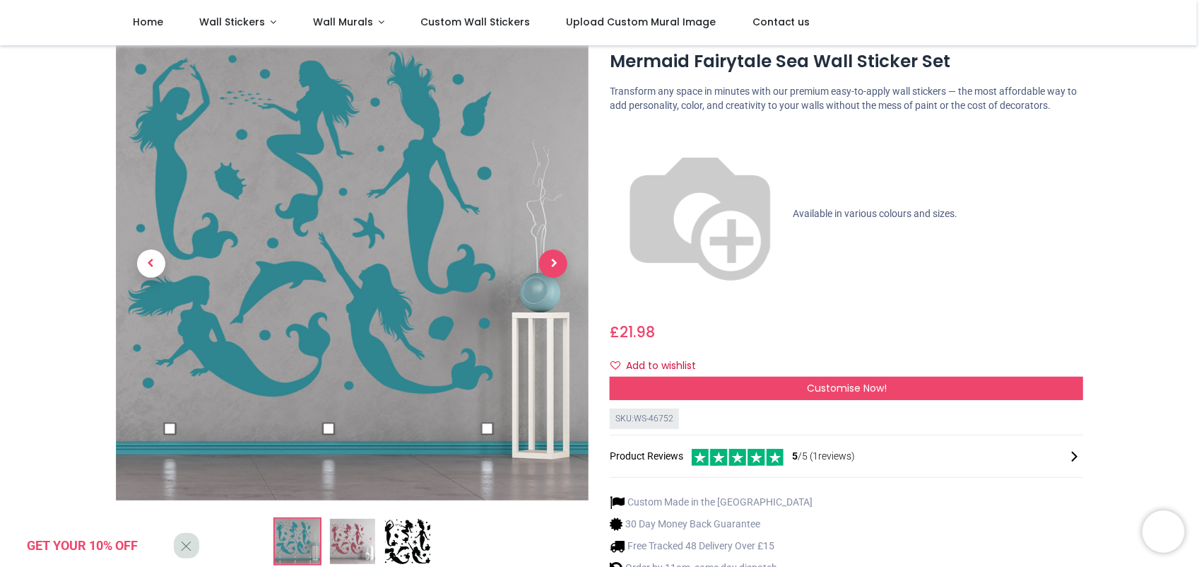
click at [559, 264] on span "Next" at bounding box center [553, 263] width 28 height 28
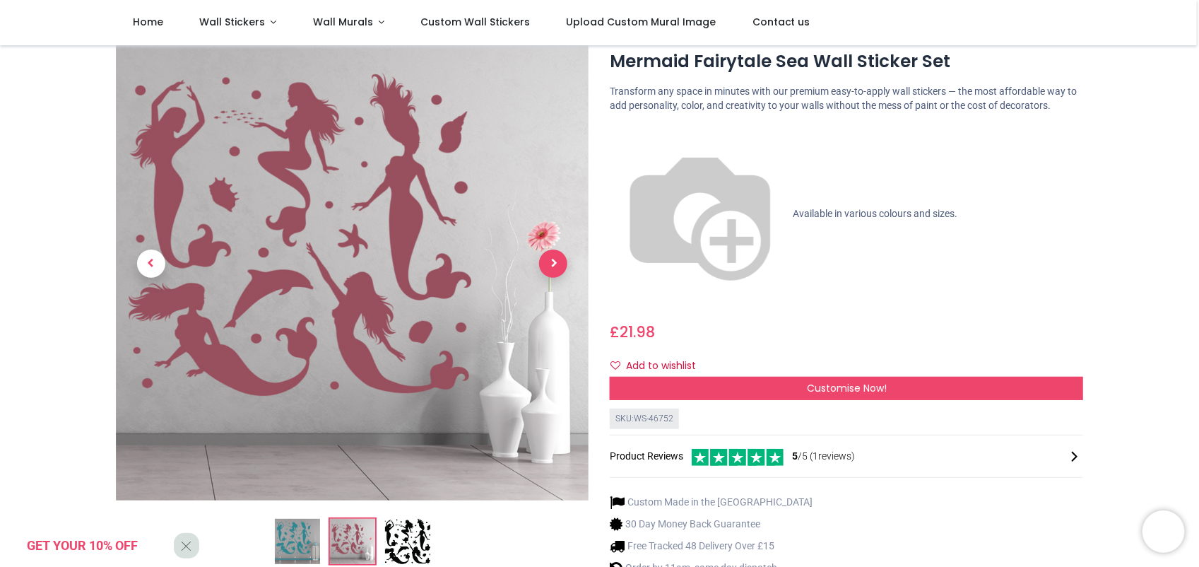
click at [559, 264] on span "Next" at bounding box center [553, 263] width 28 height 28
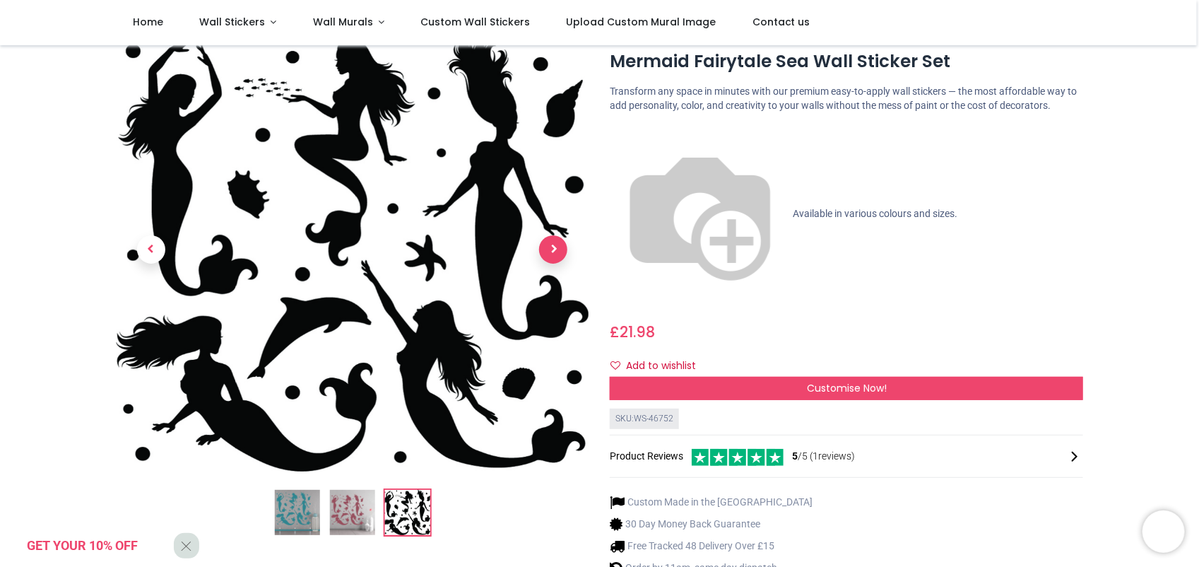
click at [552, 248] on span "Next" at bounding box center [553, 249] width 28 height 28
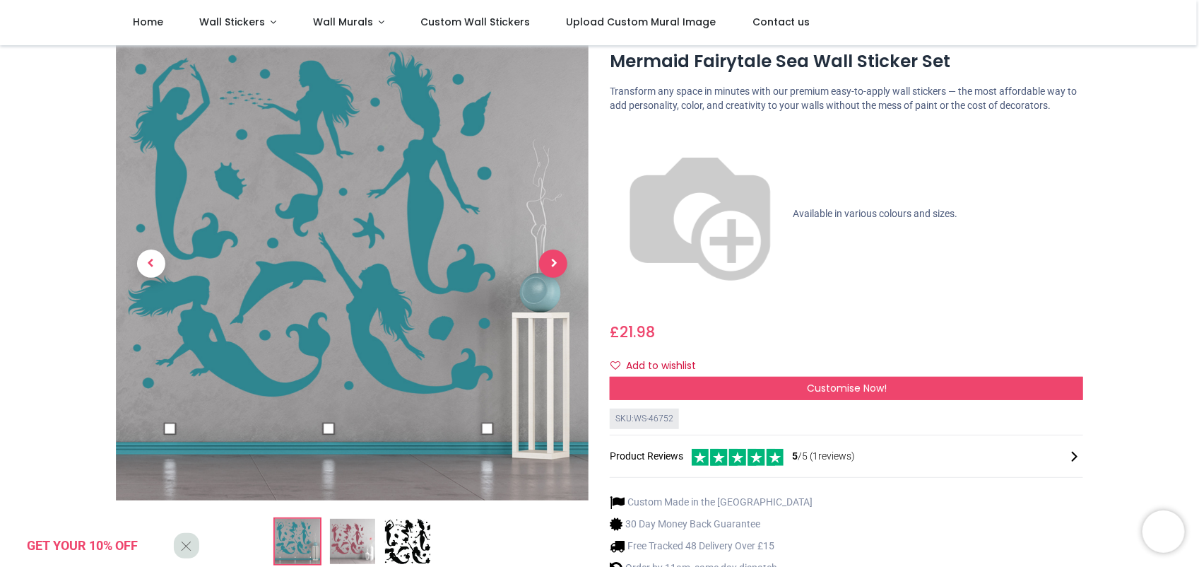
click at [552, 248] on link at bounding box center [553, 263] width 71 height 331
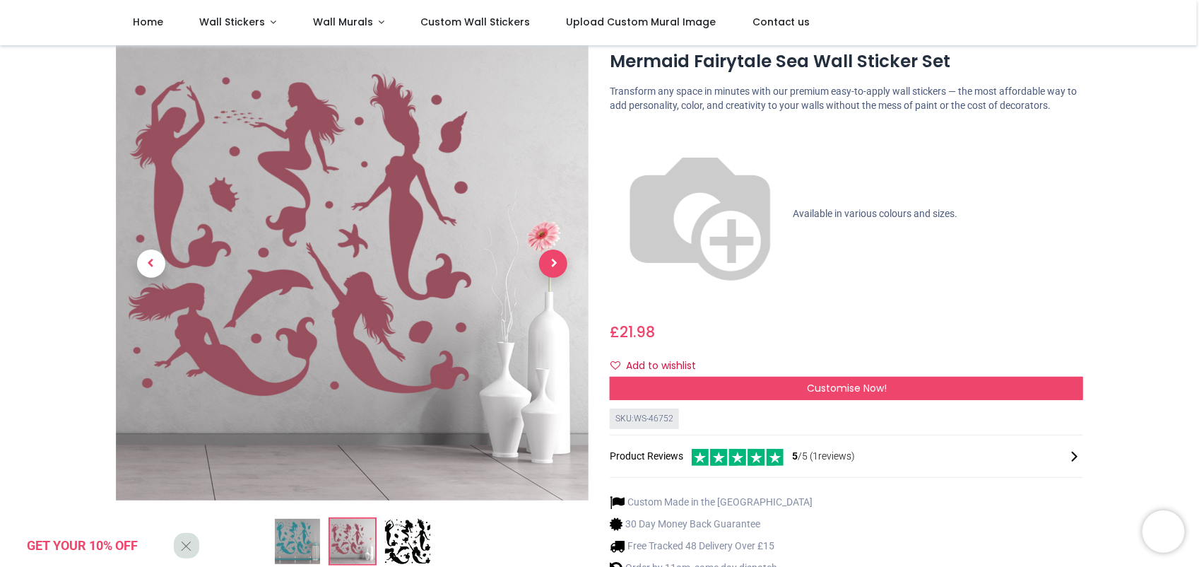
click at [552, 248] on link at bounding box center [553, 263] width 71 height 331
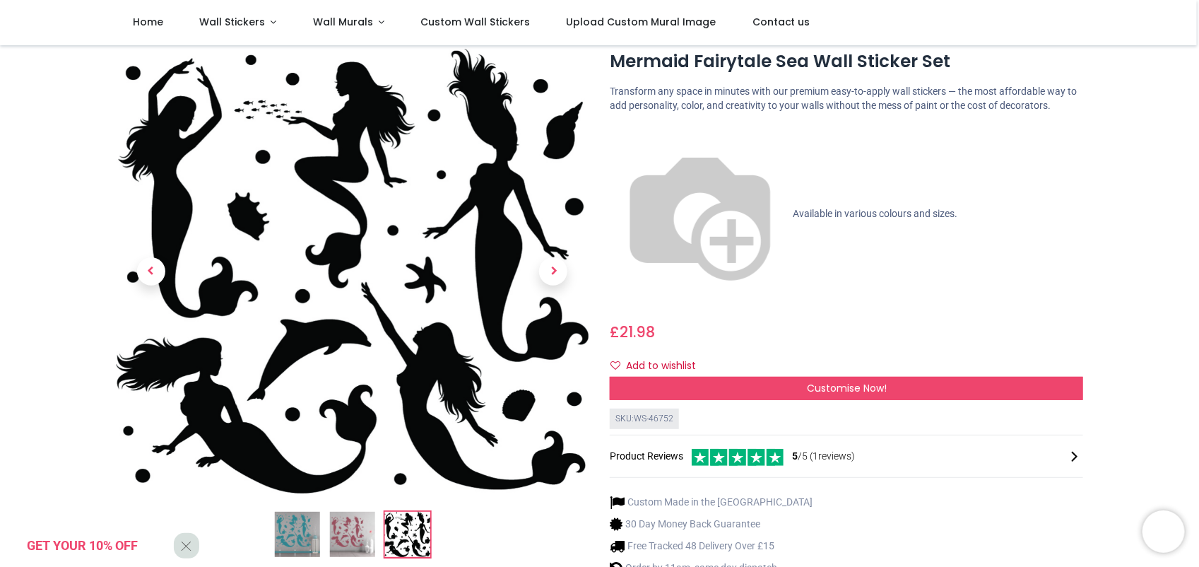
click at [348, 453] on img at bounding box center [351, 533] width 45 height 45
